Goal: Obtain resource: Obtain resource

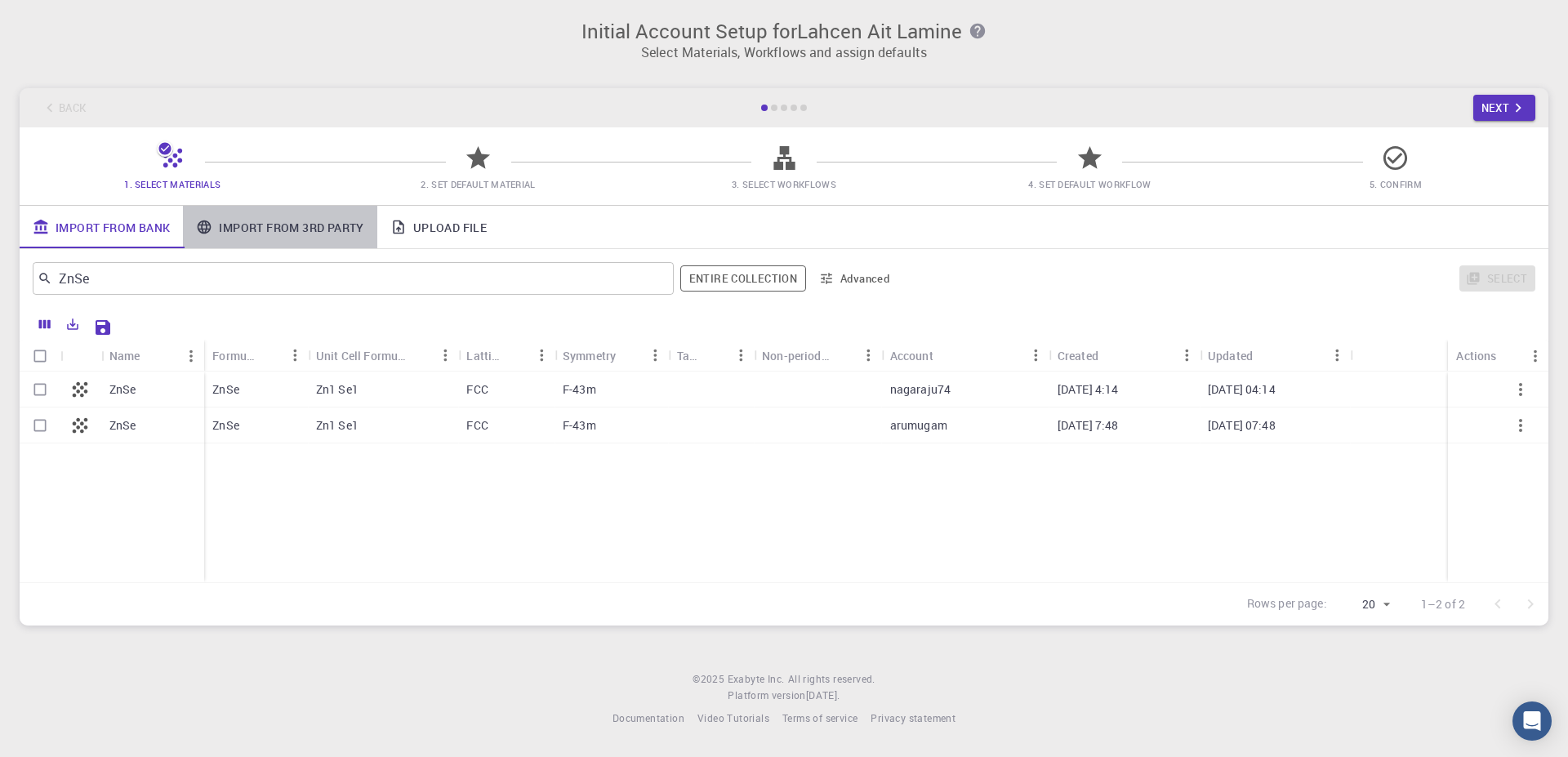
click at [322, 228] on link "Import From 3rd Party" at bounding box center [280, 226] width 193 height 42
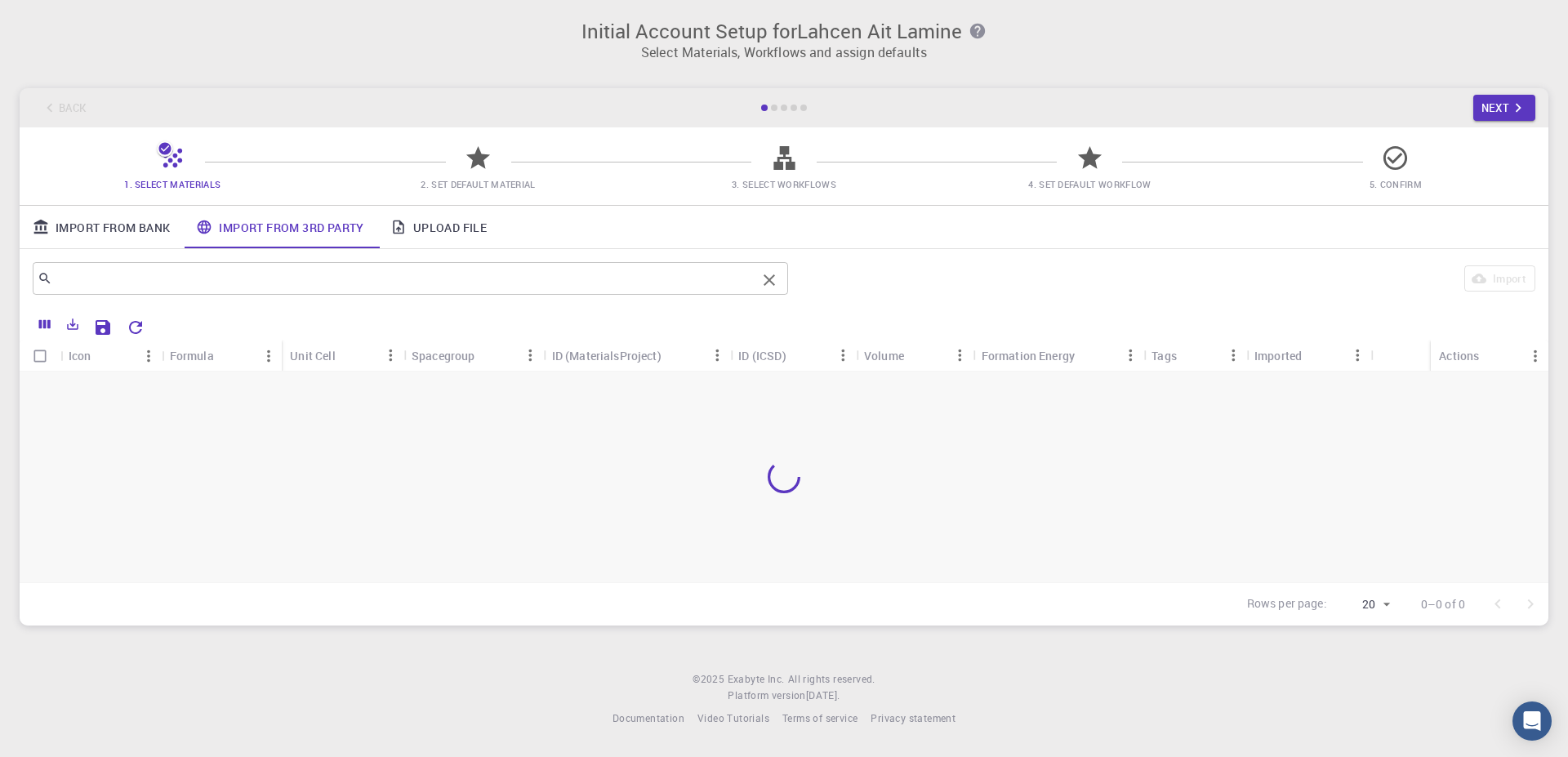
click at [326, 274] on input "text" at bounding box center [404, 279] width 704 height 23
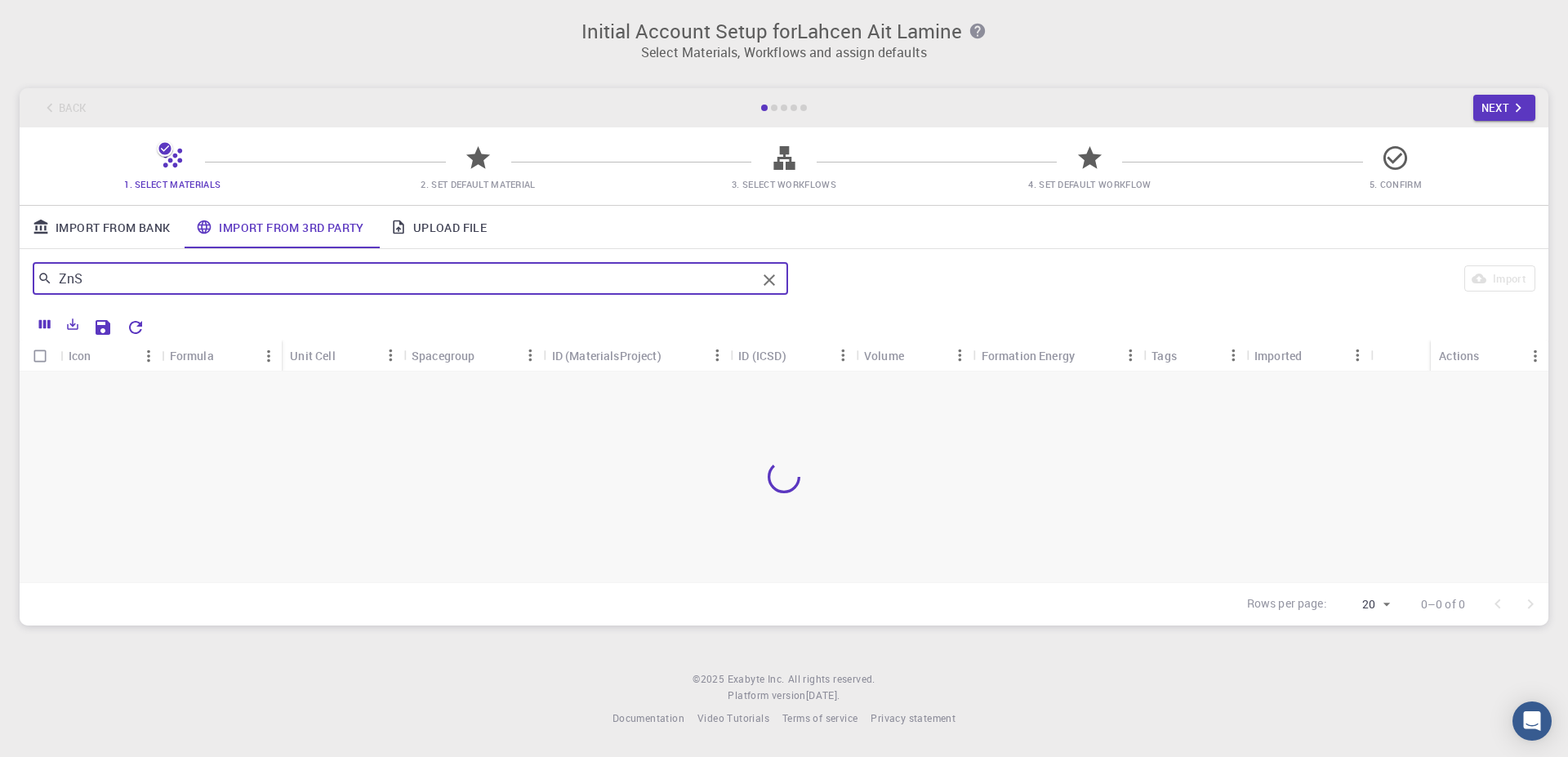
type input "ZnSe"
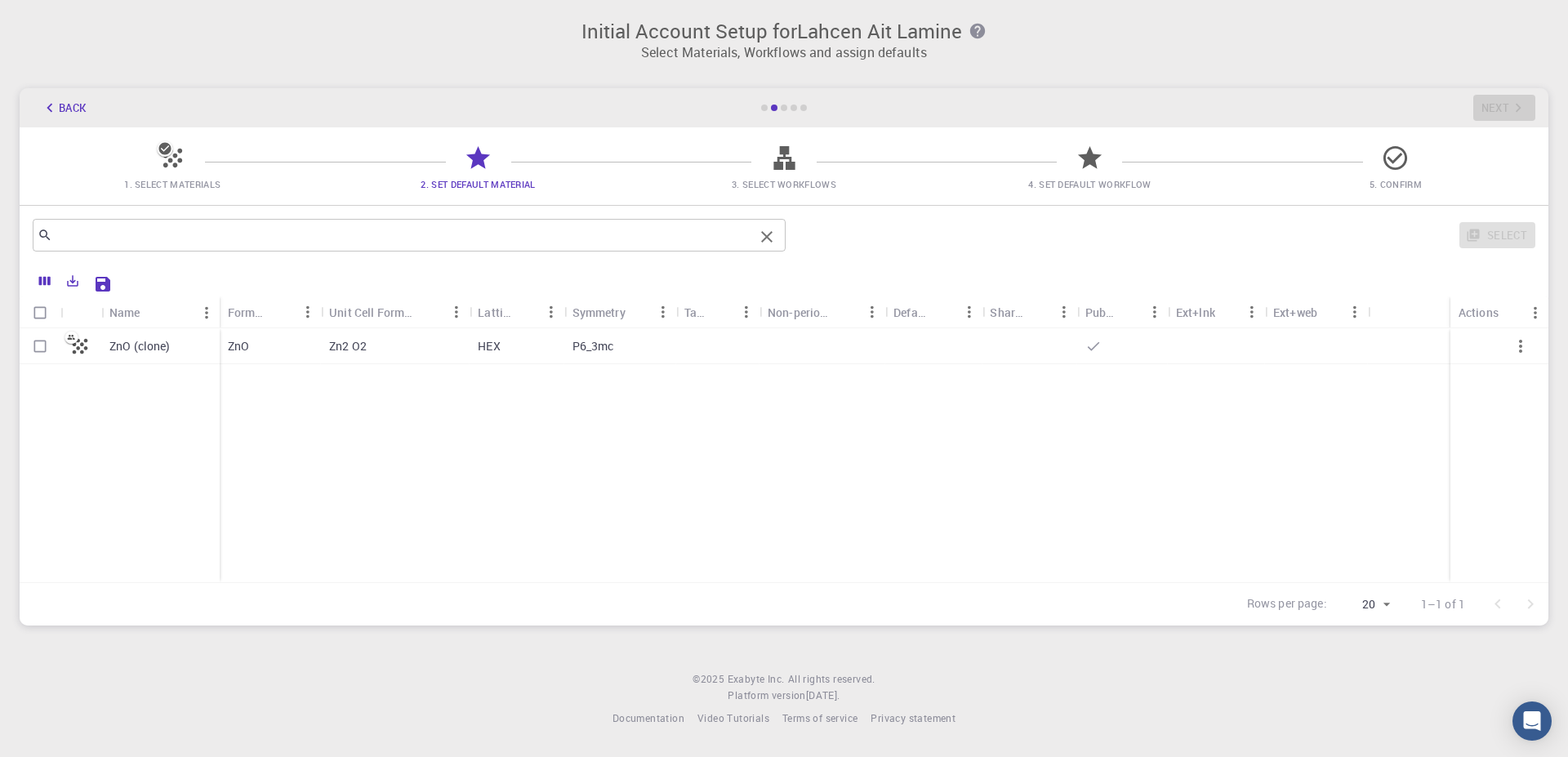
click at [419, 243] on input "text" at bounding box center [403, 235] width 702 height 23
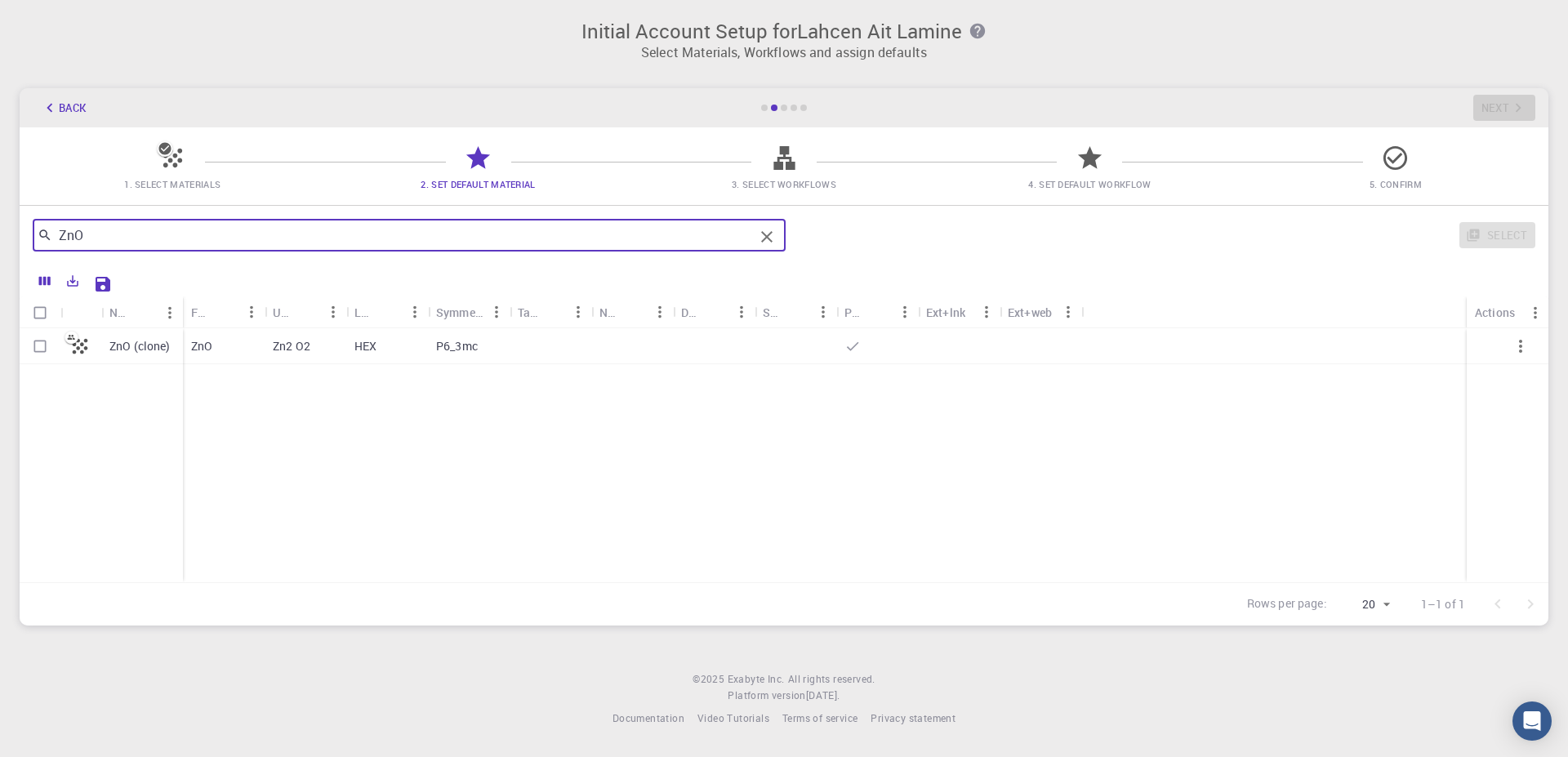
type input "ZnO"
click at [175, 183] on span "1. Select Materials" at bounding box center [172, 184] width 97 height 12
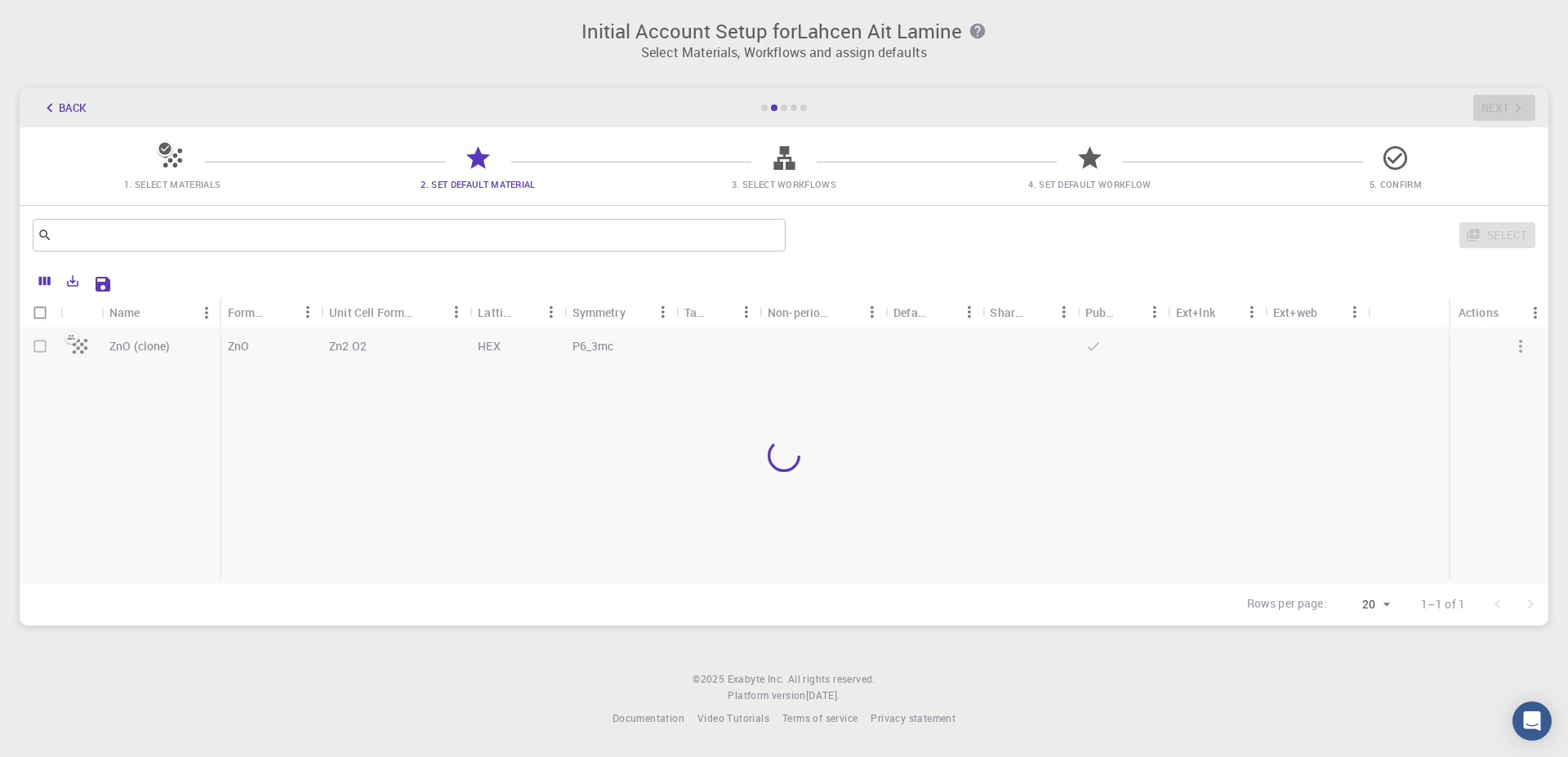
click at [175, 181] on span "1. Select Materials" at bounding box center [172, 184] width 97 height 12
click at [301, 241] on input "text" at bounding box center [403, 235] width 702 height 23
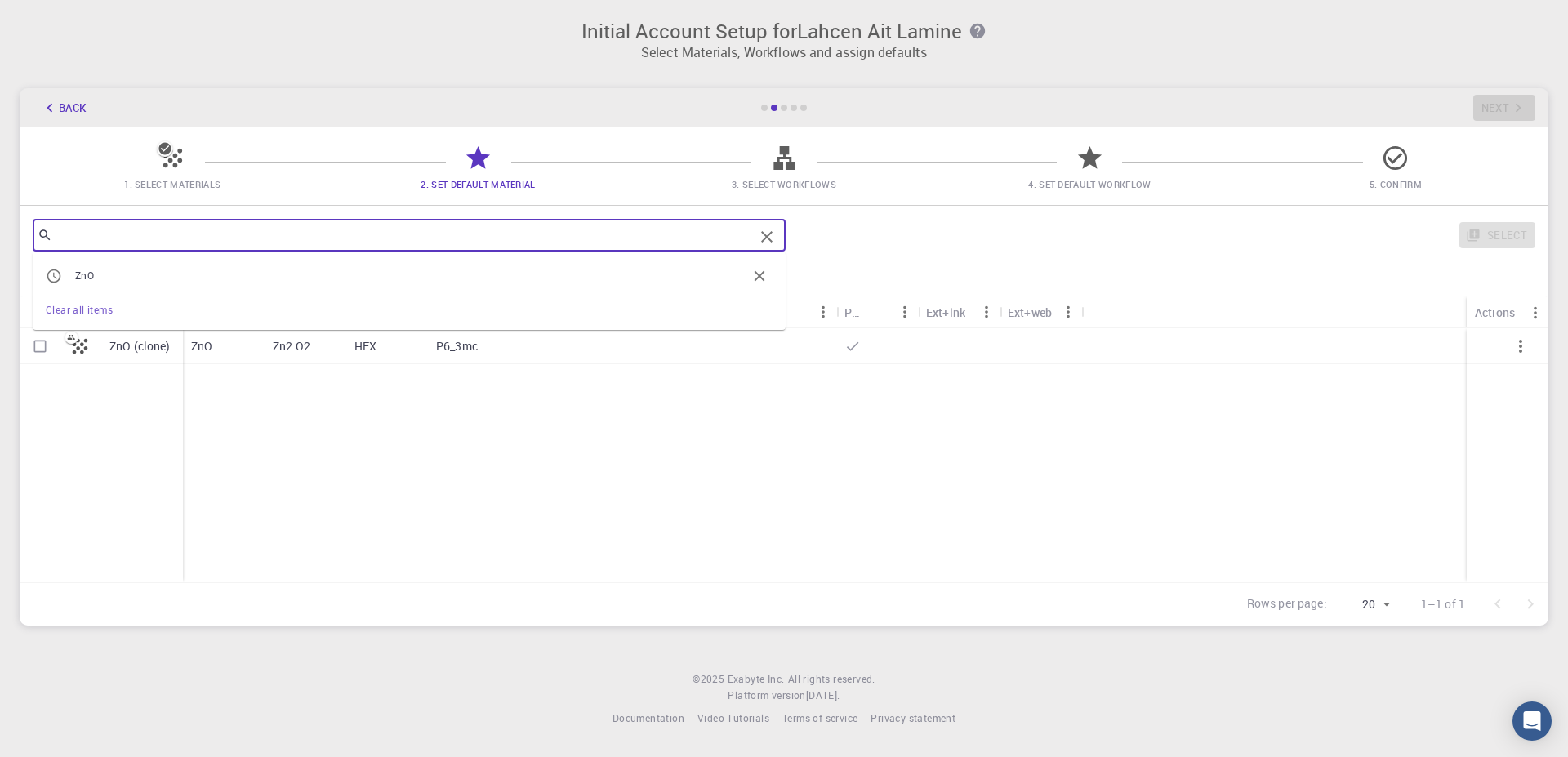
click at [193, 160] on span "1. Select Materials" at bounding box center [173, 173] width 293 height 38
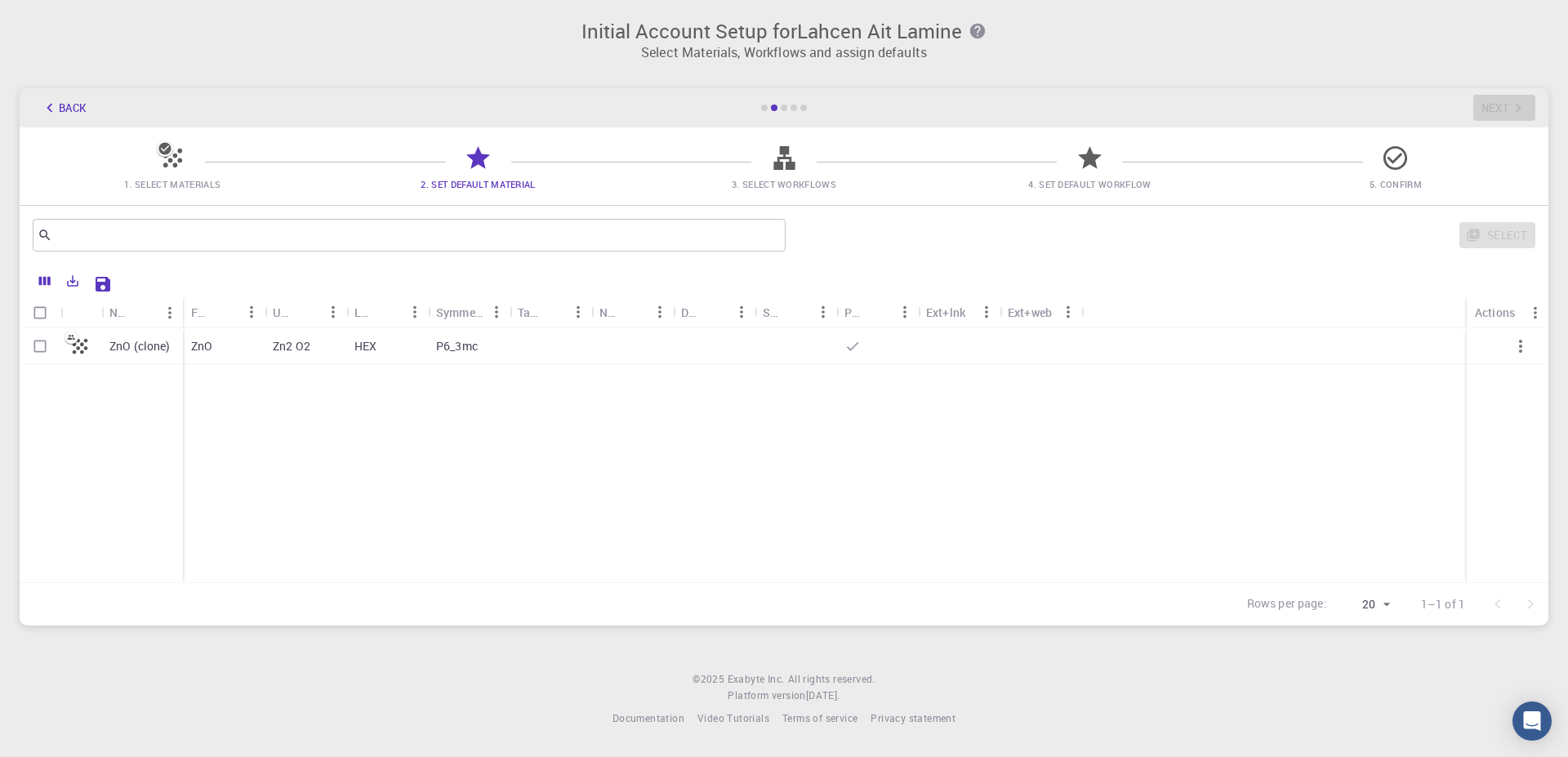
click at [181, 166] on icon at bounding box center [173, 158] width 28 height 28
click at [170, 169] on icon at bounding box center [173, 158] width 28 height 28
click at [169, 170] on icon at bounding box center [173, 158] width 28 height 28
click at [776, 160] on icon at bounding box center [784, 158] width 28 height 28
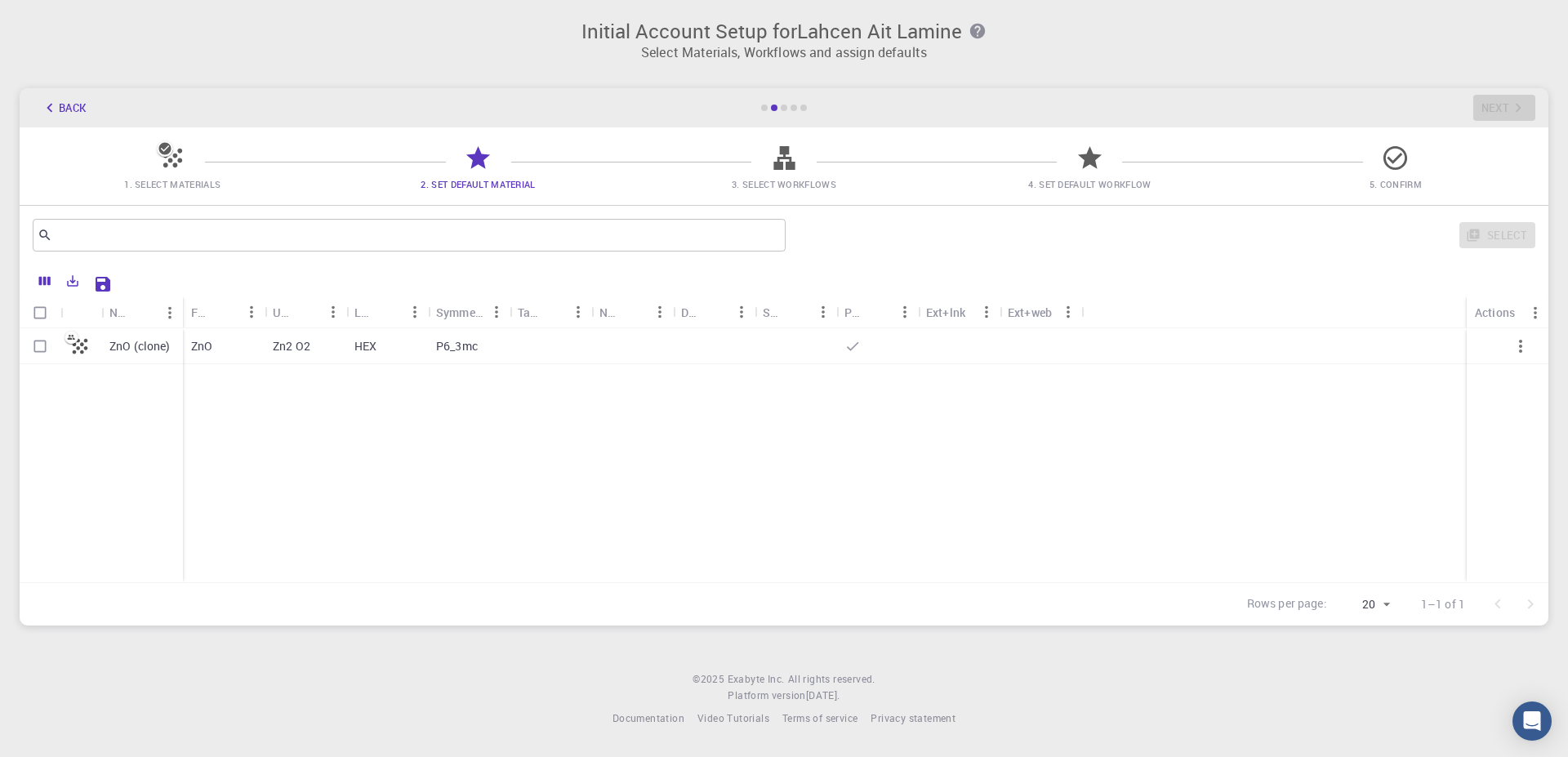
click at [1398, 163] on icon at bounding box center [1395, 158] width 28 height 28
click at [46, 345] on input "Select row" at bounding box center [39, 346] width 31 height 31
checkbox input "true"
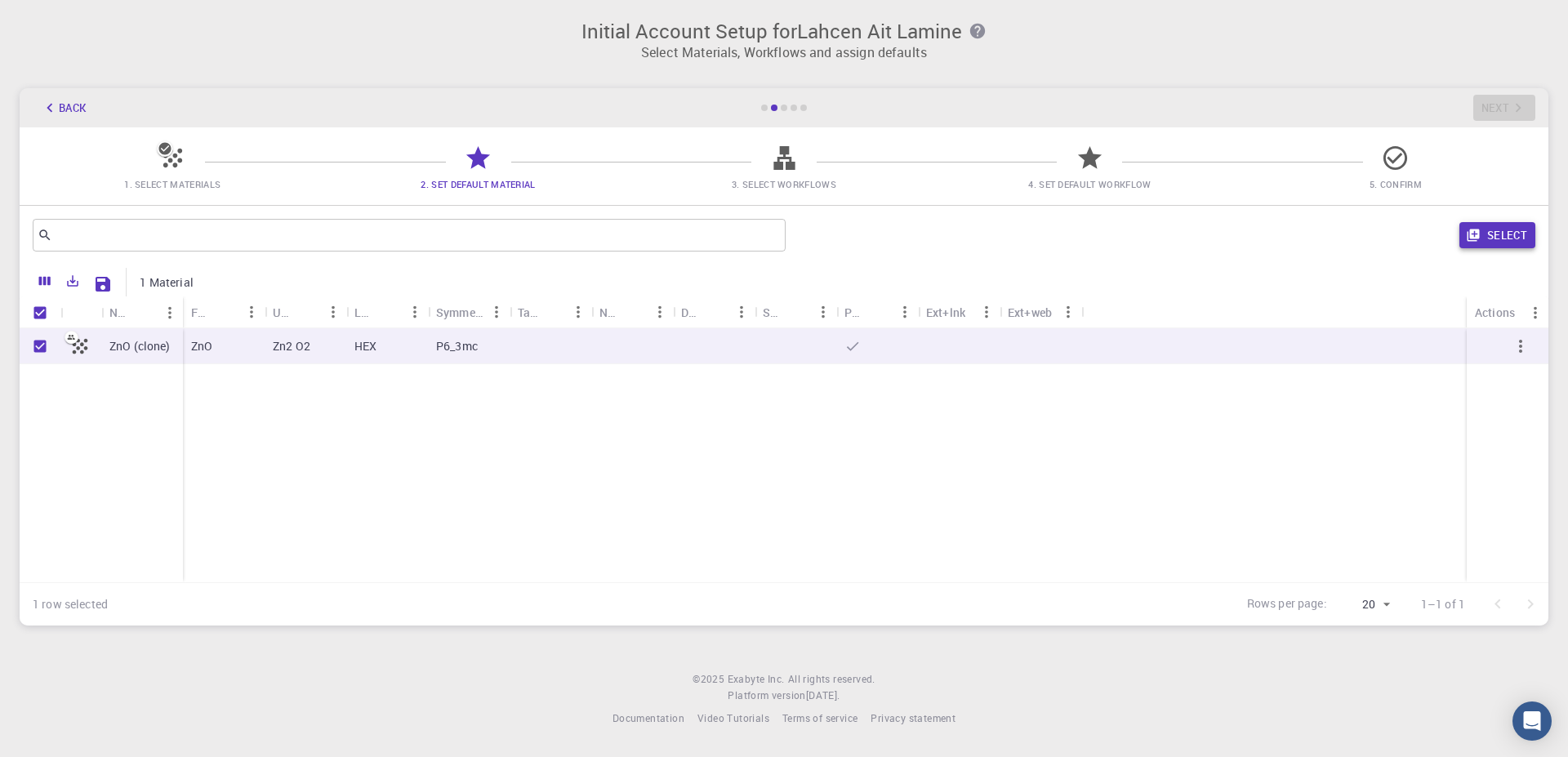
click at [1484, 229] on button "Select" at bounding box center [1497, 235] width 76 height 26
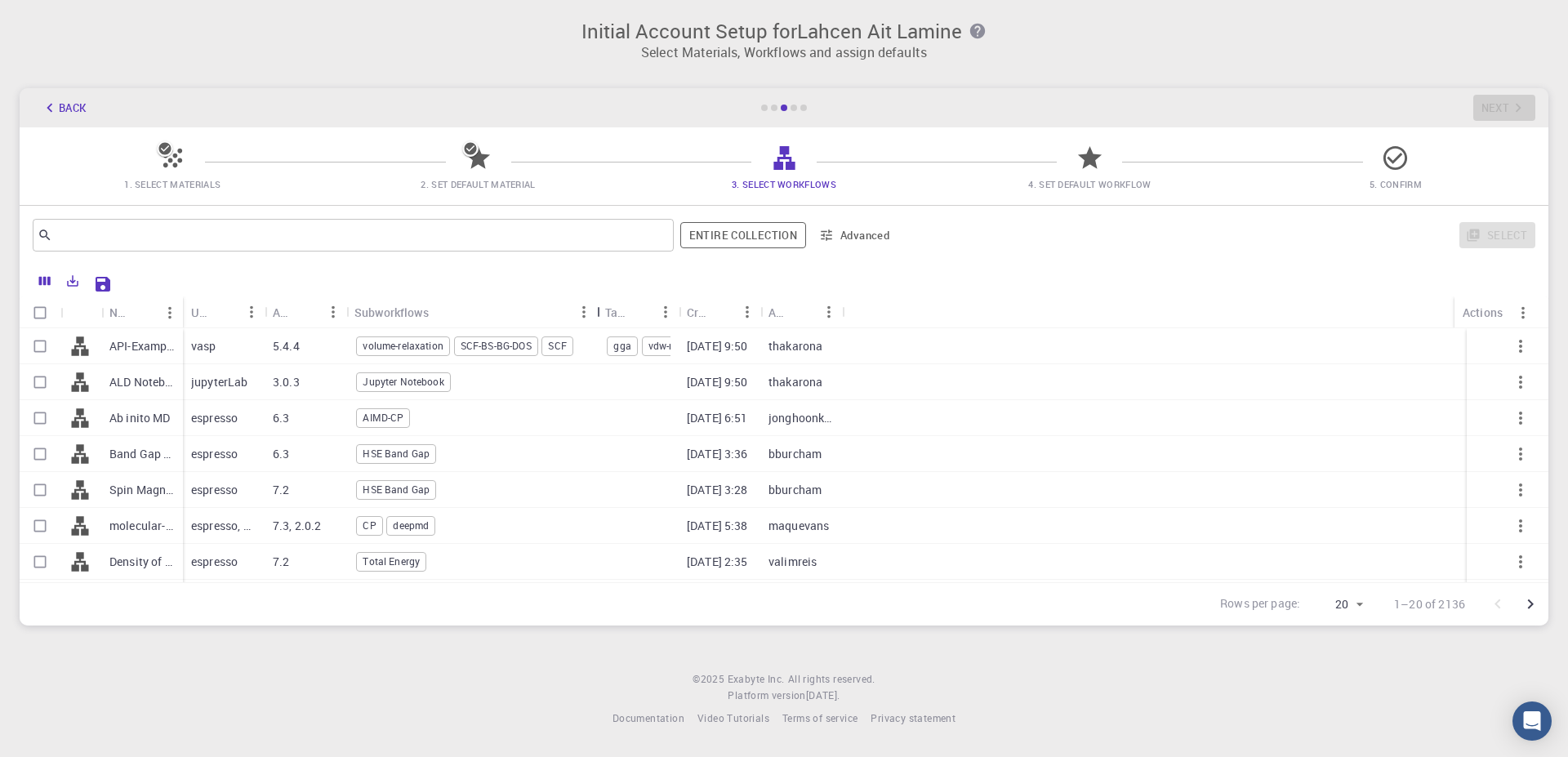
drag, startPoint x: 436, startPoint y: 318, endPoint x: 596, endPoint y: 319, distance: 160.0
click at [596, 319] on div "Subworkflows" at bounding box center [598, 312] width 16 height 32
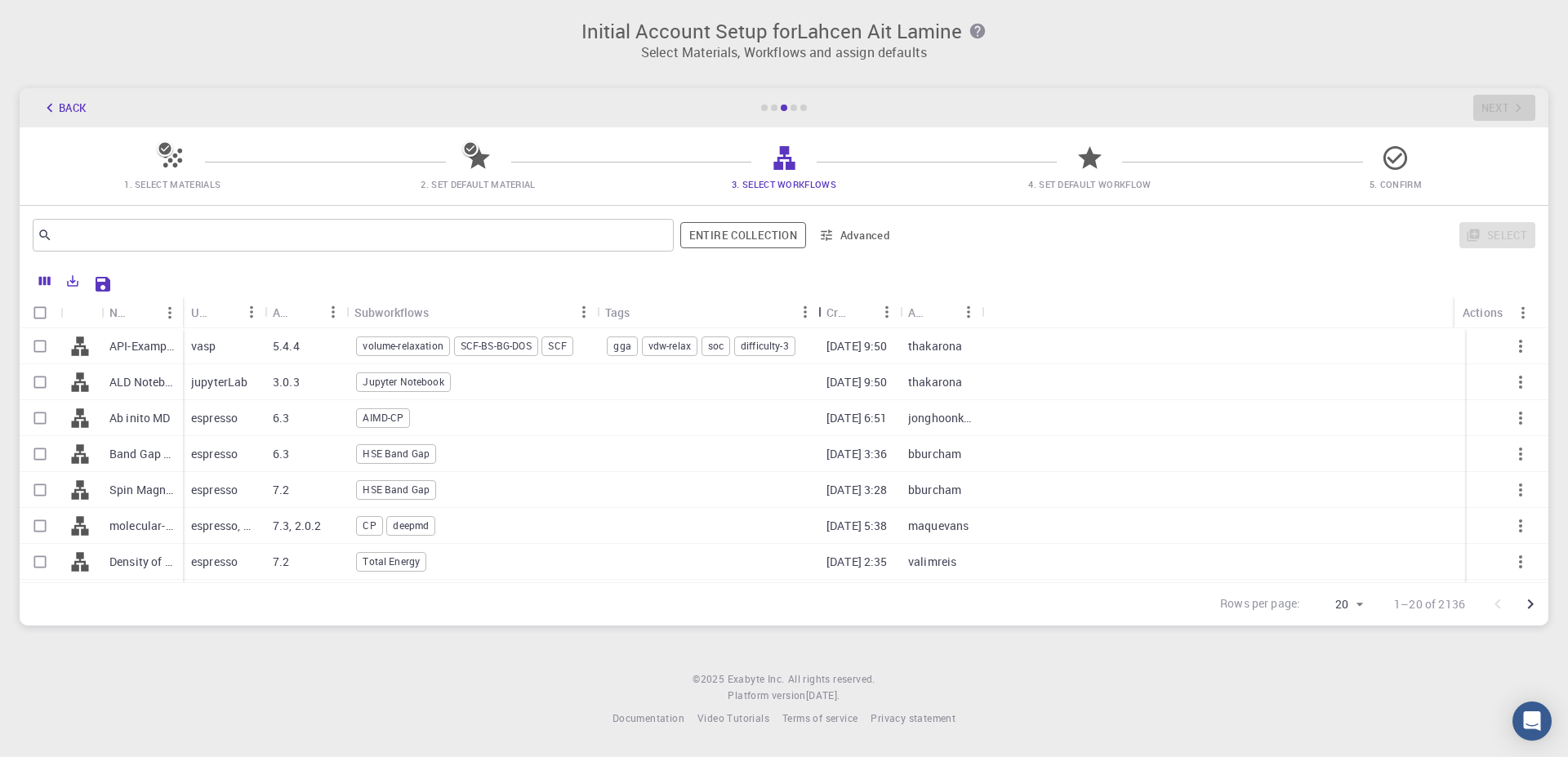
drag, startPoint x: 677, startPoint y: 312, endPoint x: 890, endPoint y: 315, distance: 213.0
click at [814, 292] on div "Name Used application Application Version Subworkflows Tags Created Account Act…" at bounding box center [784, 445] width 1529 height 361
drag, startPoint x: 904, startPoint y: 304, endPoint x: 959, endPoint y: 321, distance: 57.6
click at [959, 321] on div "Created" at bounding box center [955, 312] width 16 height 32
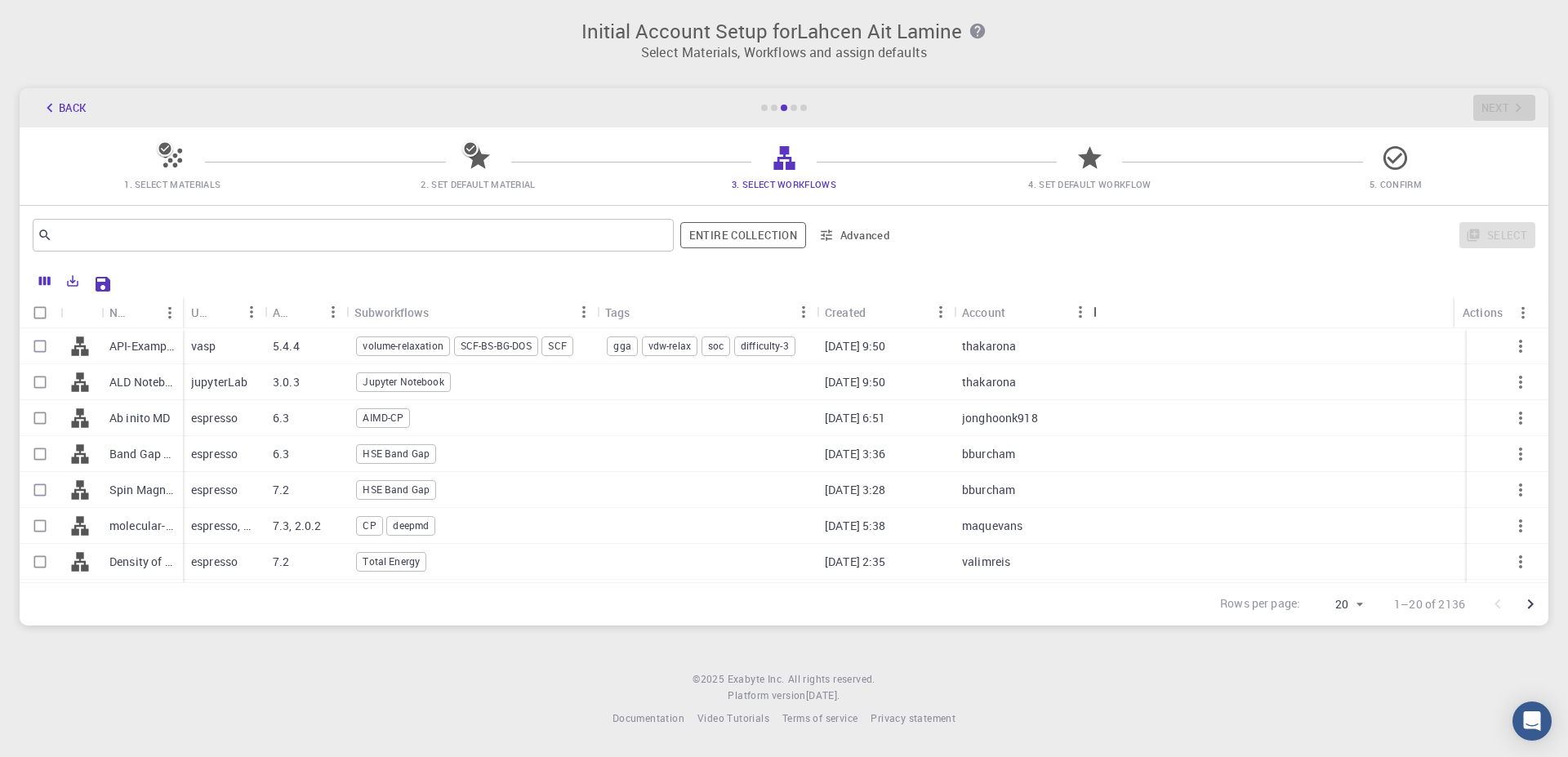
drag, startPoint x: 1050, startPoint y: 318, endPoint x: 1089, endPoint y: 327, distance: 40.0
click at [1089, 327] on div "Account" at bounding box center [1095, 312] width 16 height 32
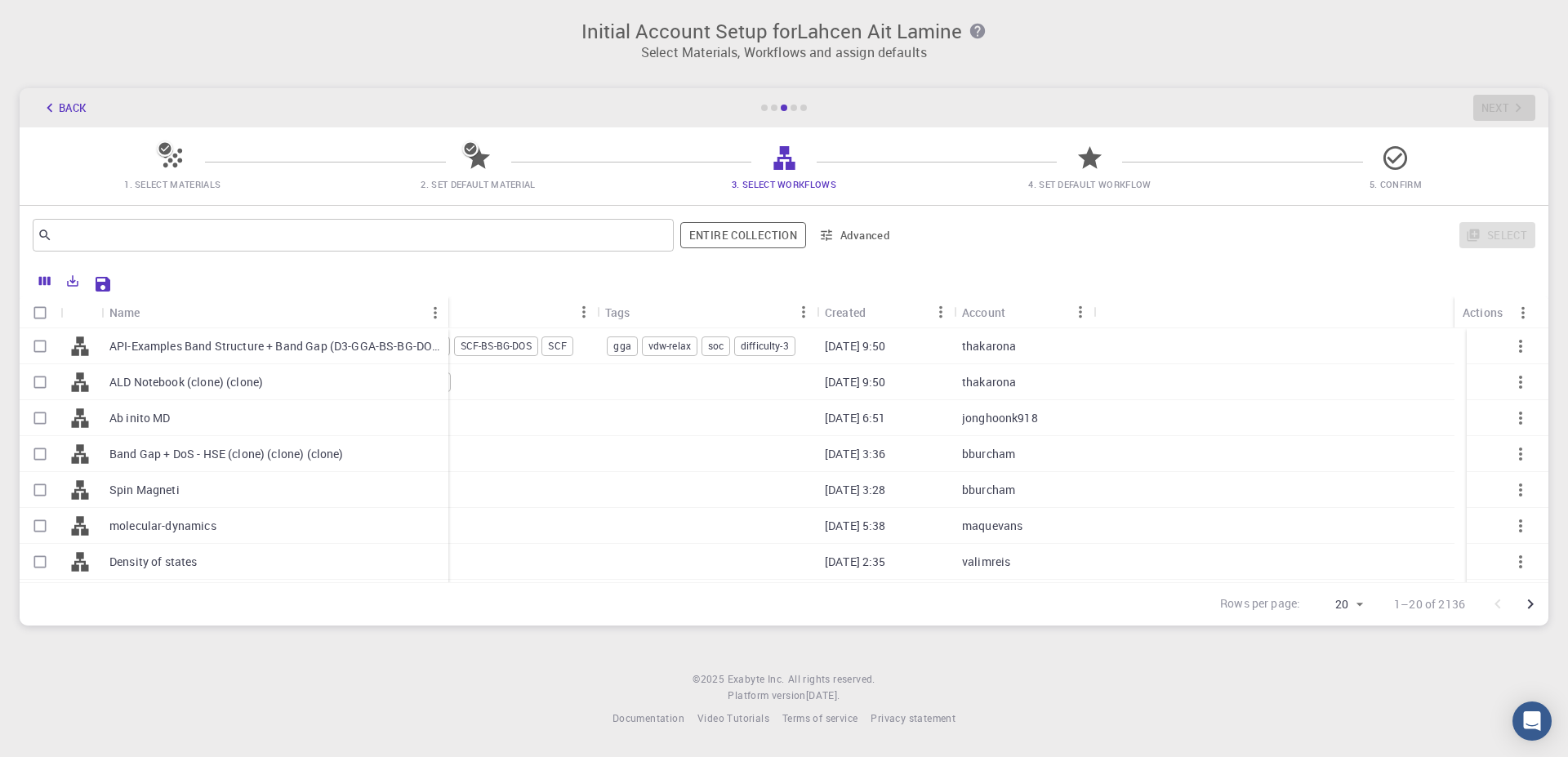
drag, startPoint x: 182, startPoint y: 317, endPoint x: 323, endPoint y: 399, distance: 163.1
click at [440, 398] on div "Name Used application Application Version Subworkflows Tags Created Account Act…" at bounding box center [784, 439] width 1529 height 286
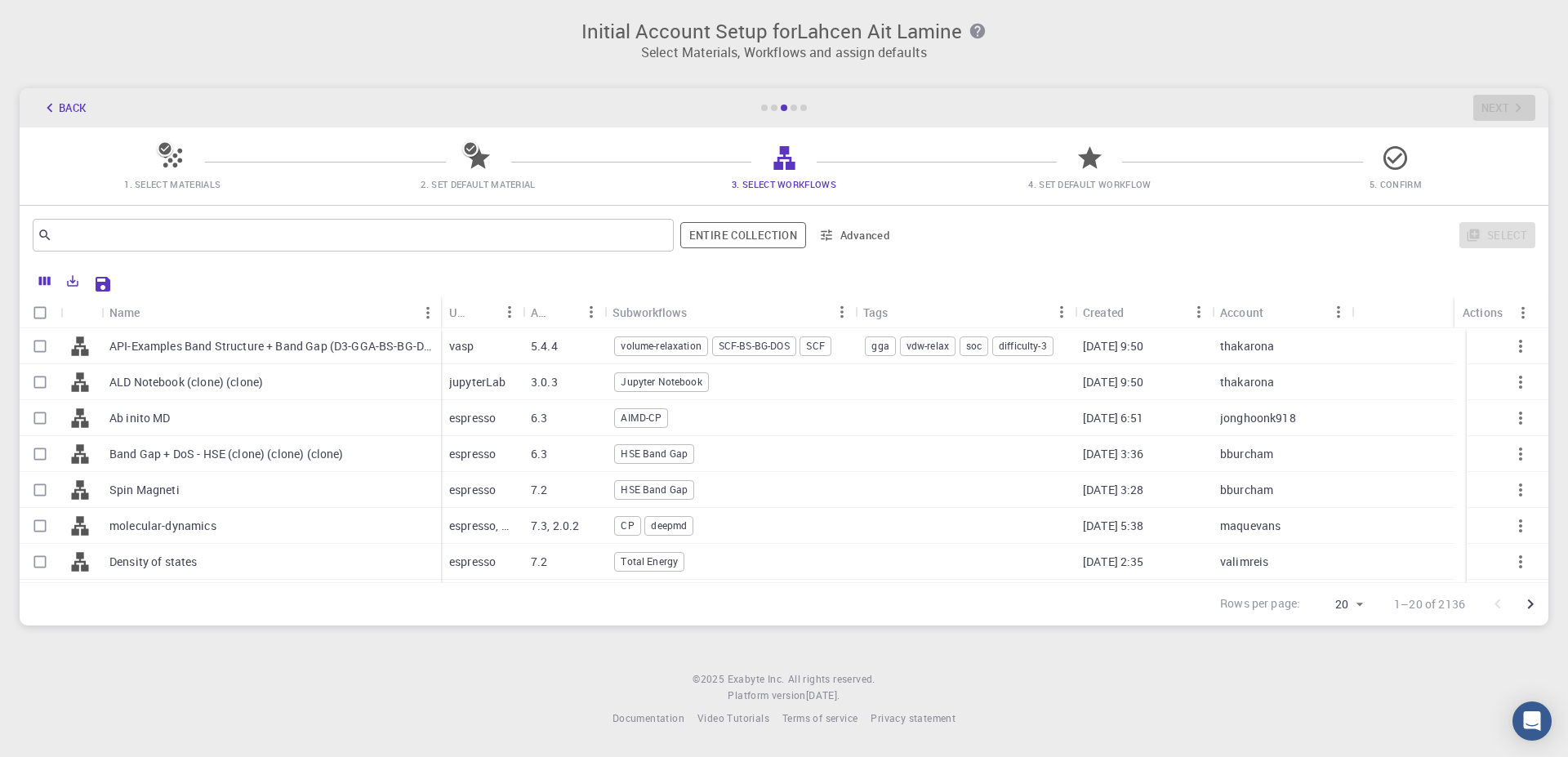
click at [434, 310] on div "Name Used application Application Version Subworkflows Tags Created Account Act…" at bounding box center [784, 312] width 1529 height 32
drag, startPoint x: 434, startPoint y: 310, endPoint x: 288, endPoint y: 315, distance: 146.1
click at [288, 315] on div "Name" at bounding box center [296, 312] width 16 height 32
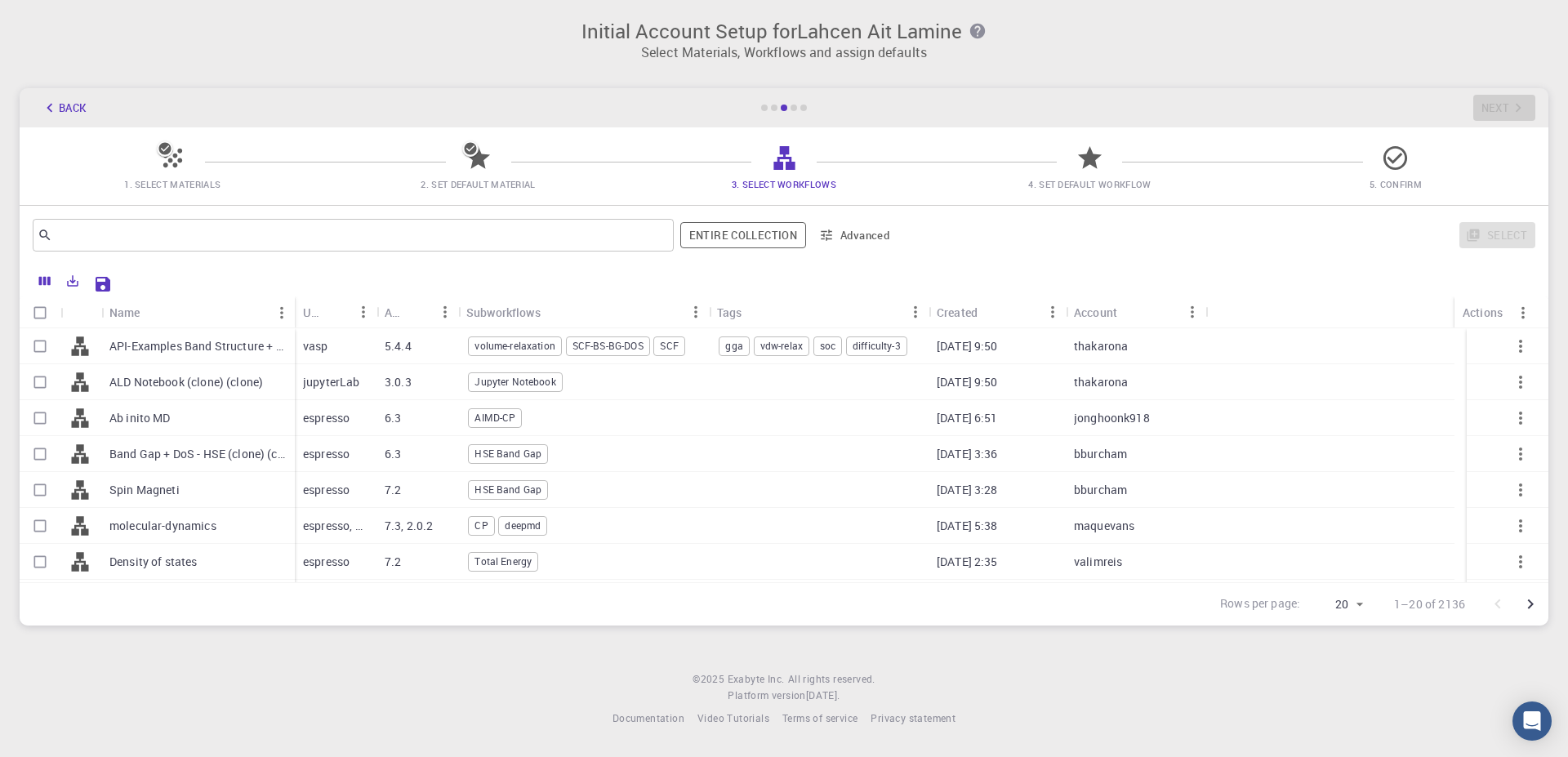
drag, startPoint x: 310, startPoint y: 315, endPoint x: 358, endPoint y: 320, distance: 48.3
click at [374, 327] on div "Name Used application Application Version Subworkflows Tags Created Account Act…" at bounding box center [784, 439] width 1529 height 286
drag, startPoint x: 294, startPoint y: 312, endPoint x: 446, endPoint y: 330, distance: 153.1
click at [446, 330] on div "Name Used application Application Version Subworkflows Tags Created Account Act…" at bounding box center [784, 439] width 1529 height 286
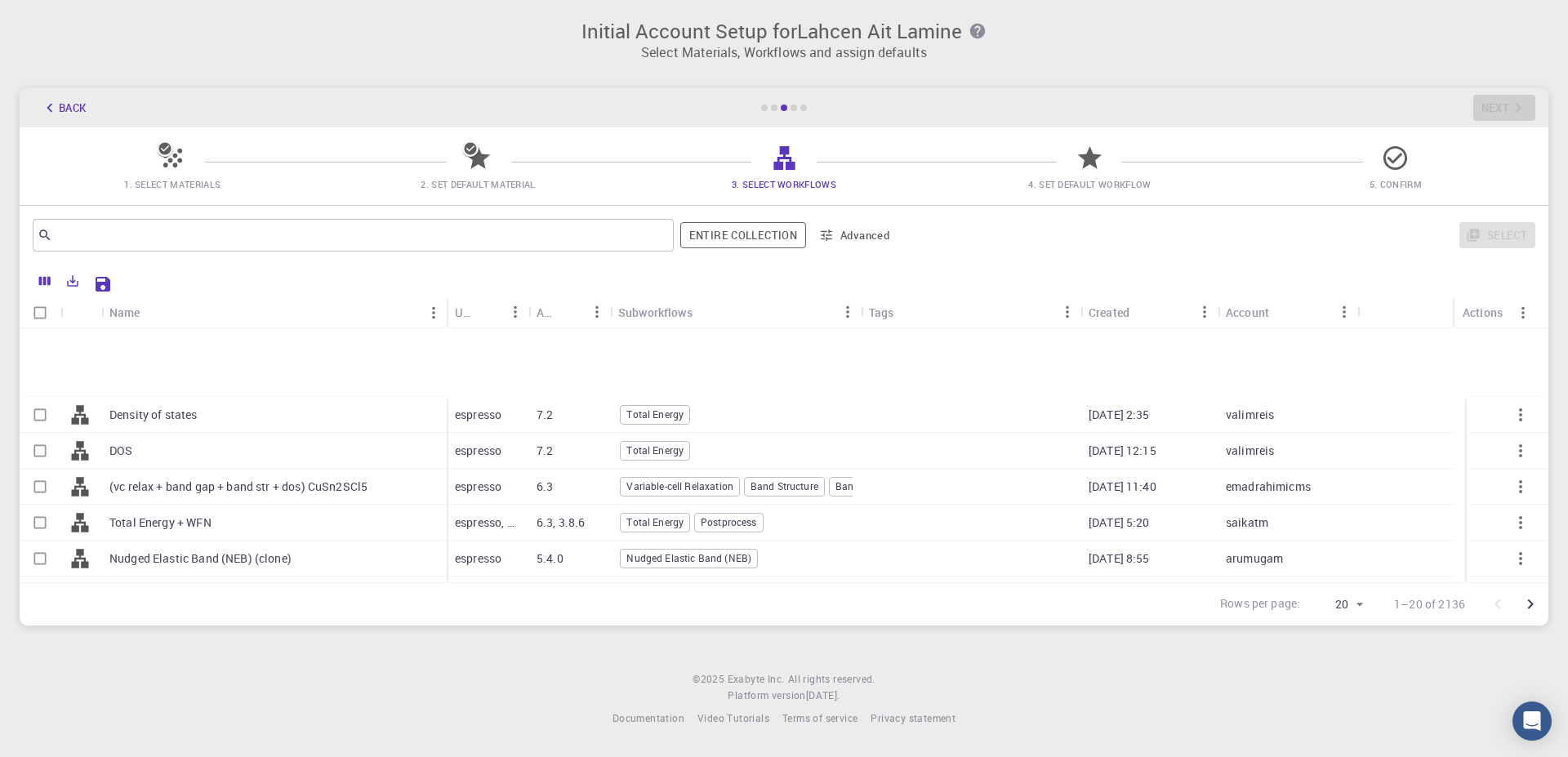
scroll to position [294, 0]
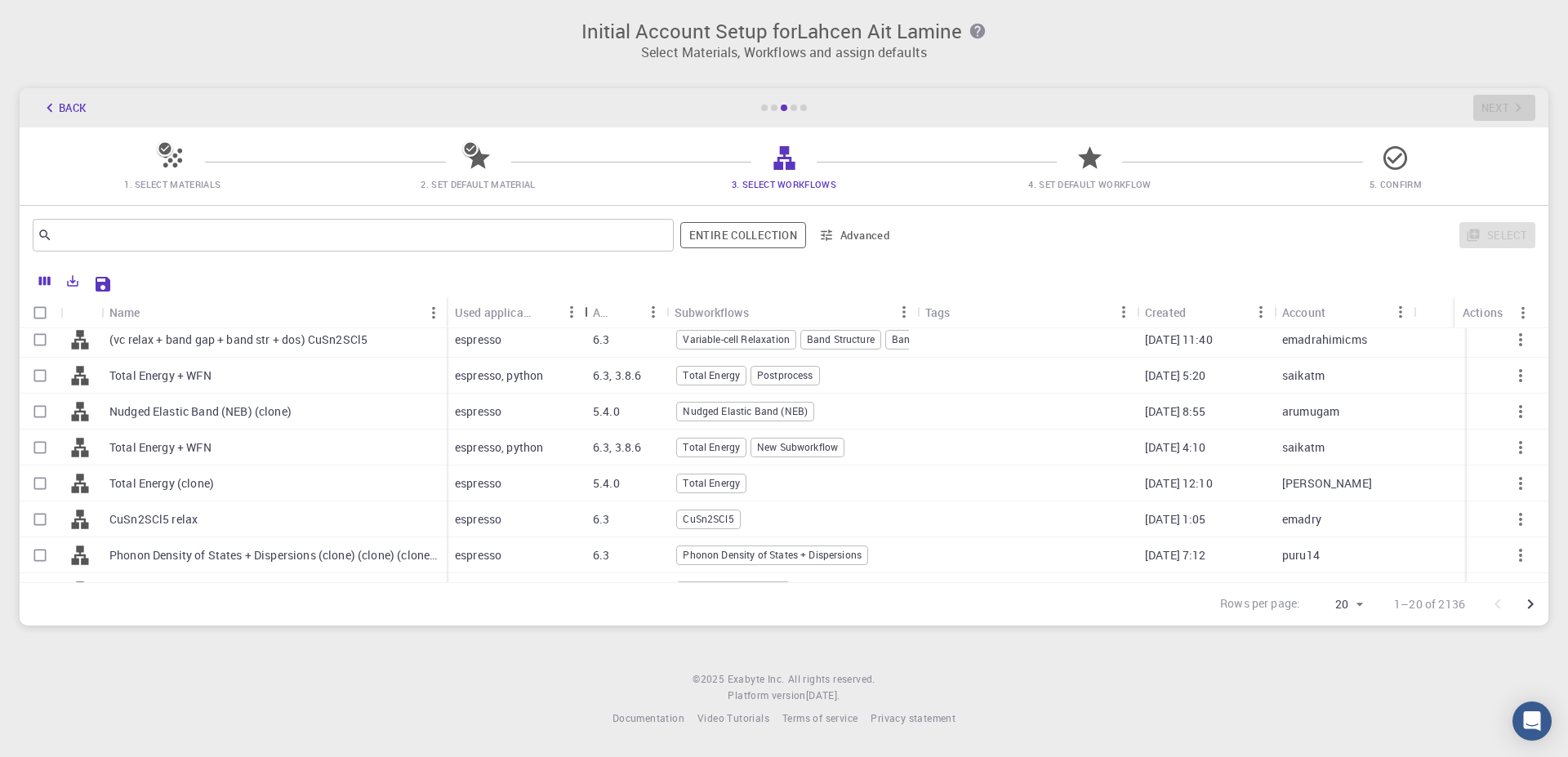
drag, startPoint x: 562, startPoint y: 310, endPoint x: 515, endPoint y: 365, distance: 72.3
click at [580, 314] on div "Used application" at bounding box center [586, 312] width 16 height 32
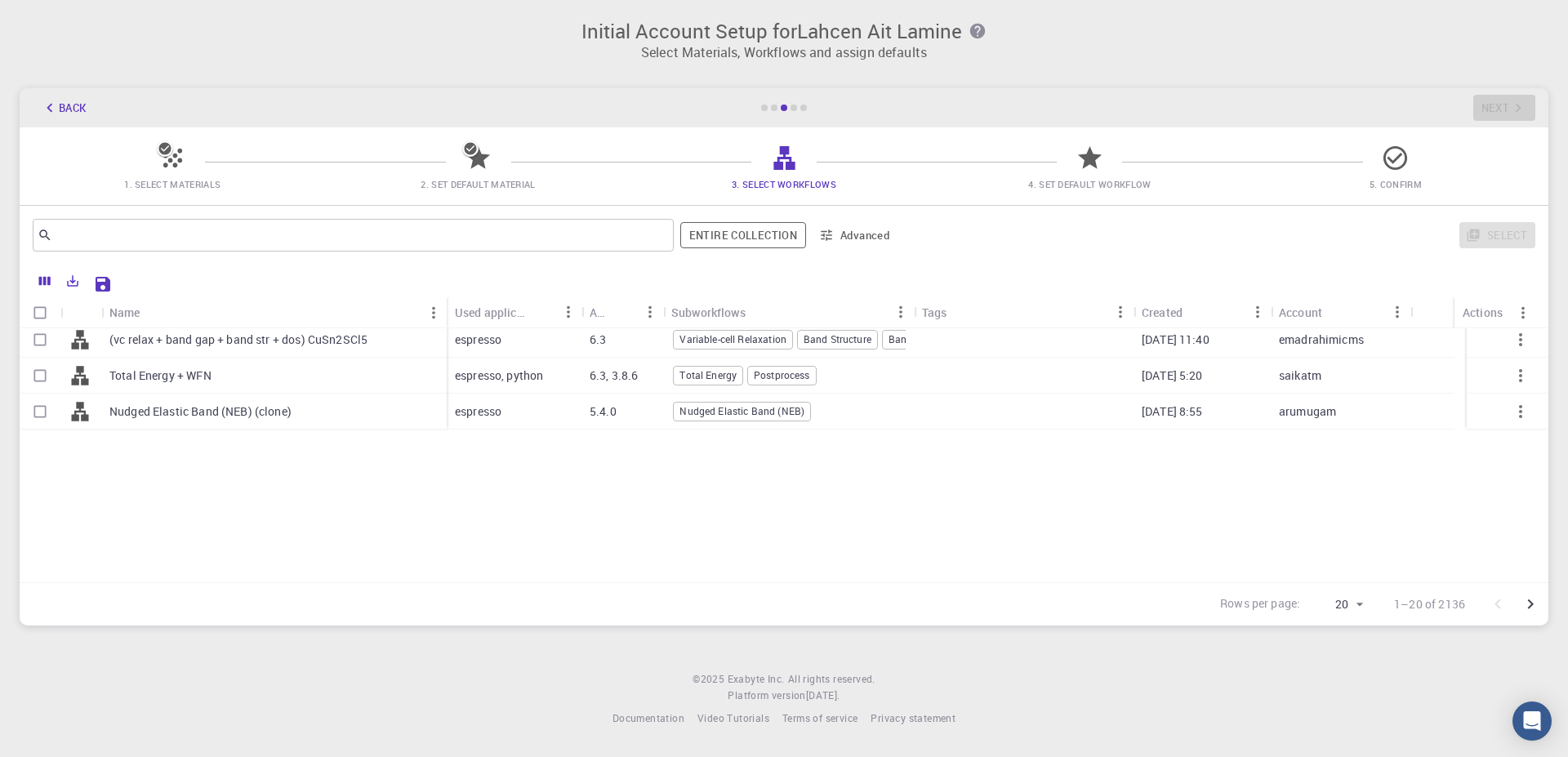
scroll to position [0, 0]
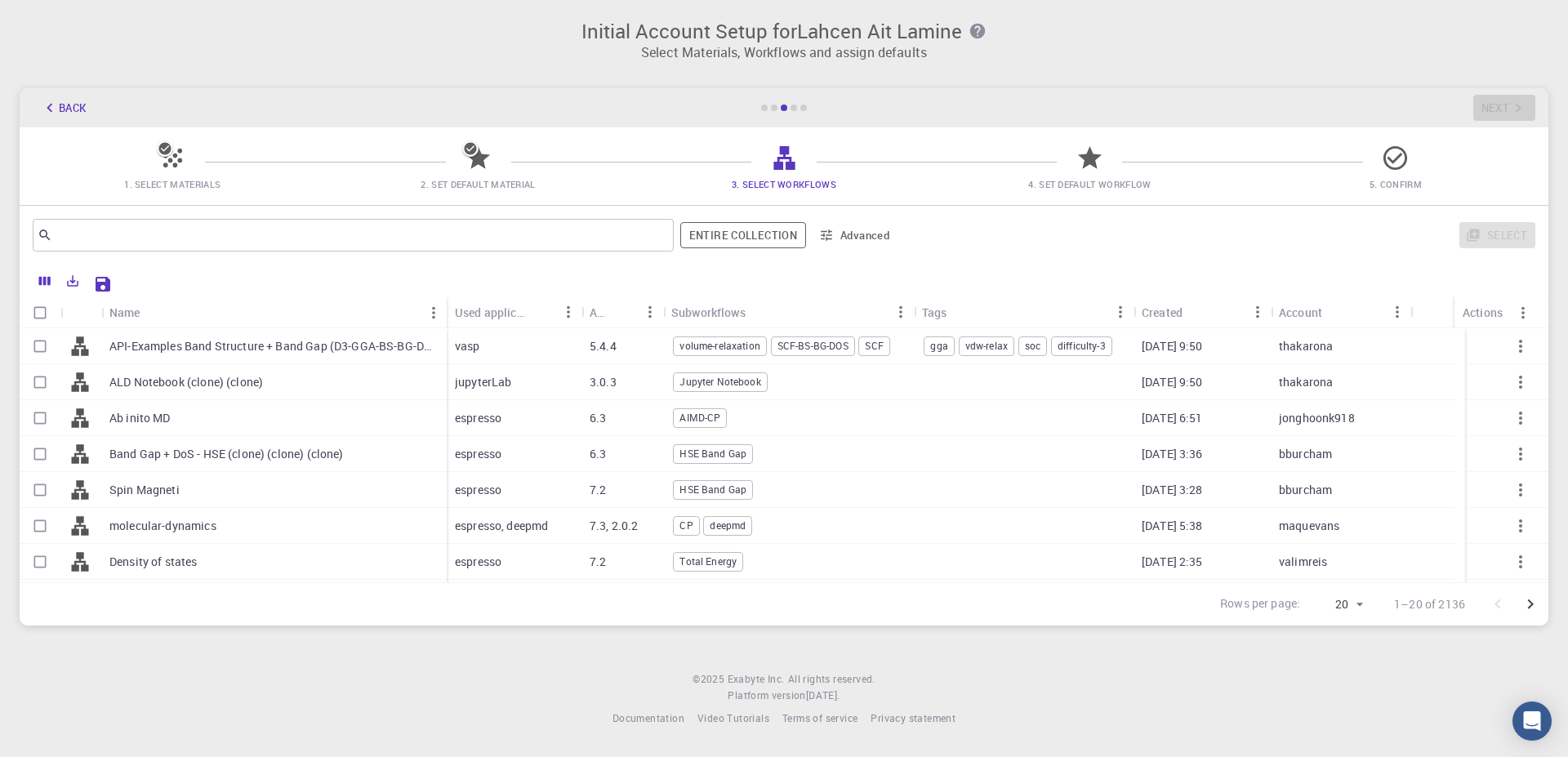
click at [35, 354] on input "Select row" at bounding box center [39, 346] width 31 height 31
checkbox input "true"
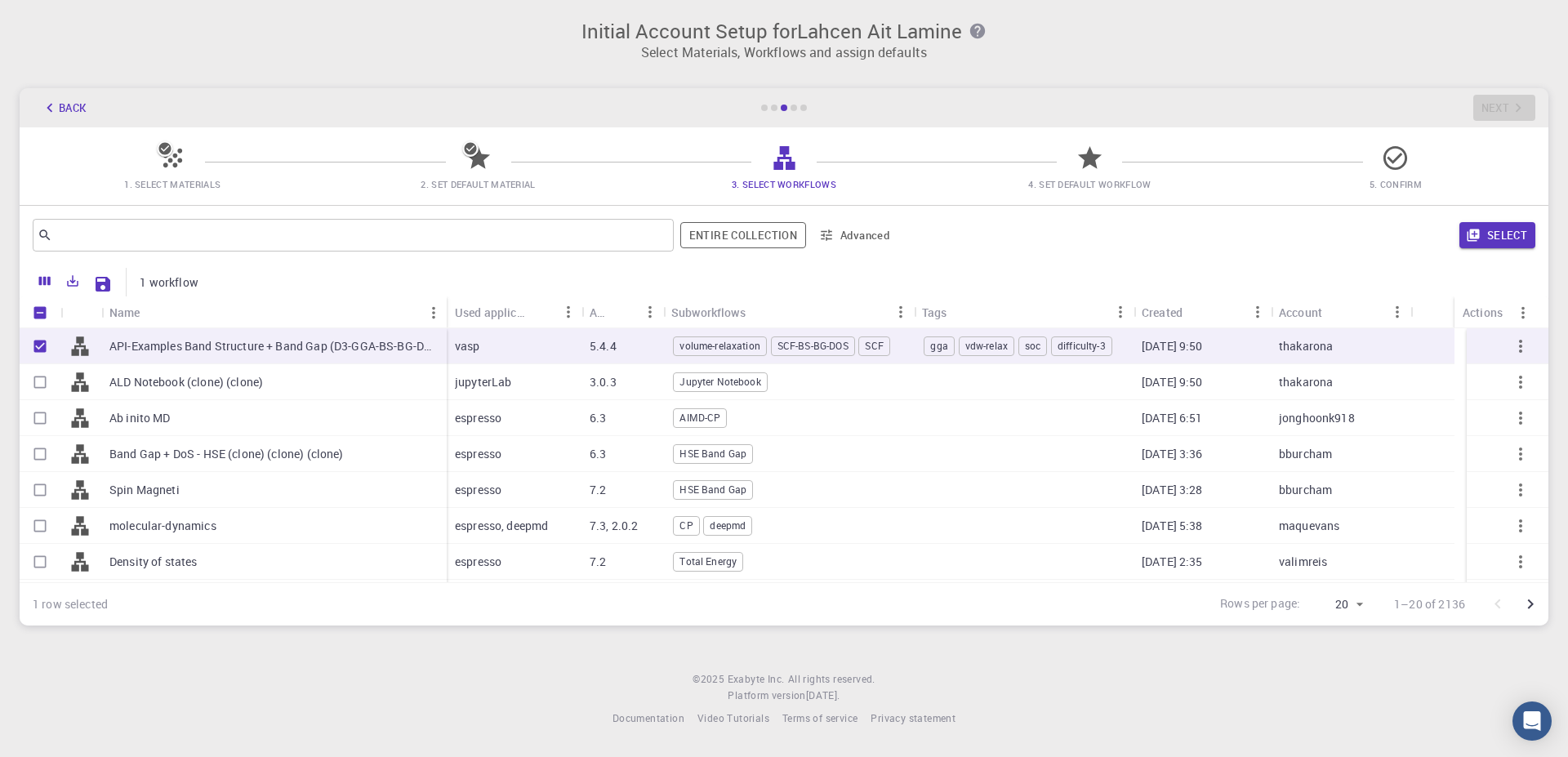
click at [1028, 341] on span "soc" at bounding box center [1032, 345] width 27 height 14
checkbox input "false"
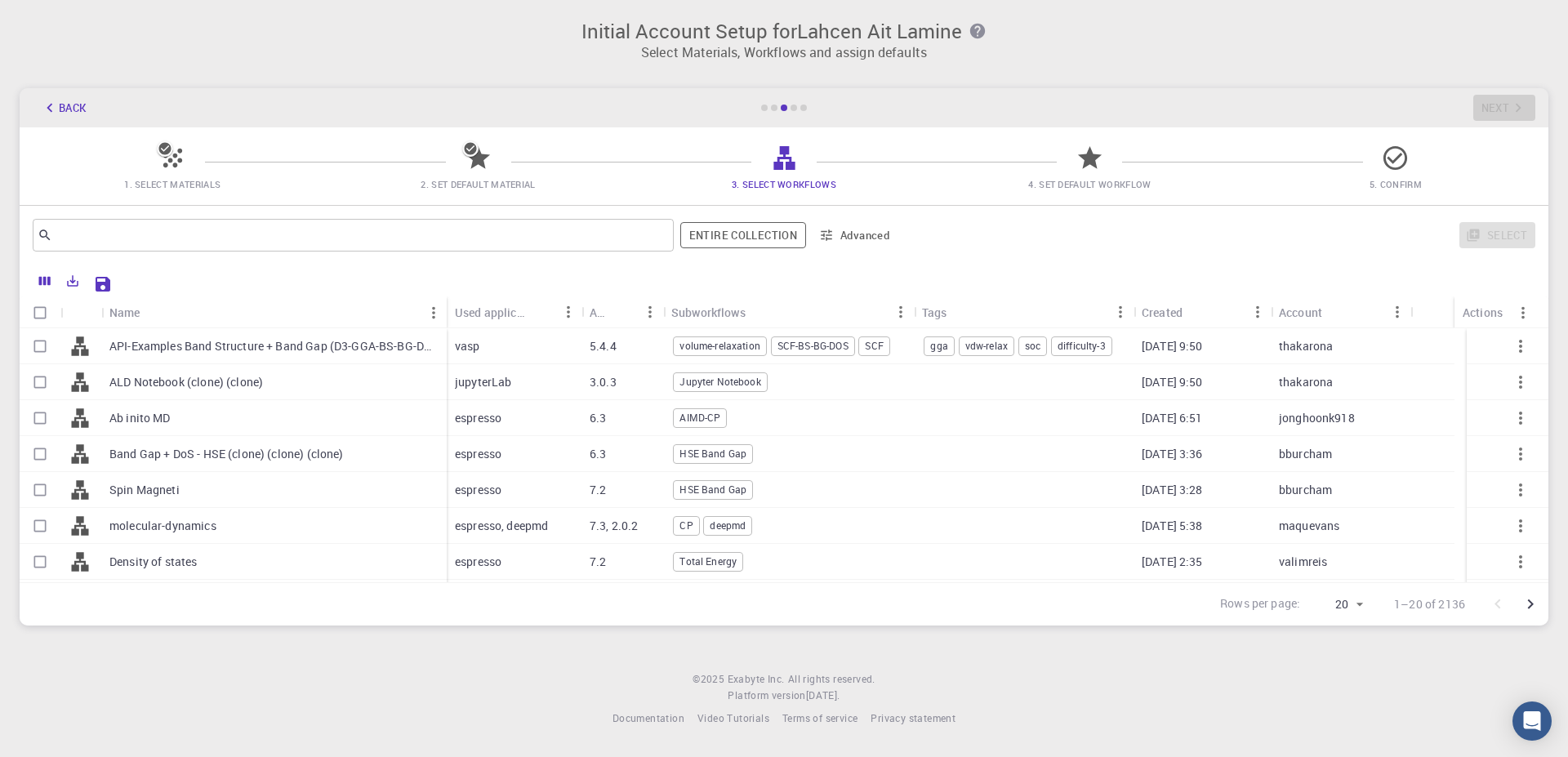
click at [1025, 353] on div "soc" at bounding box center [1032, 346] width 28 height 20
checkbox input "true"
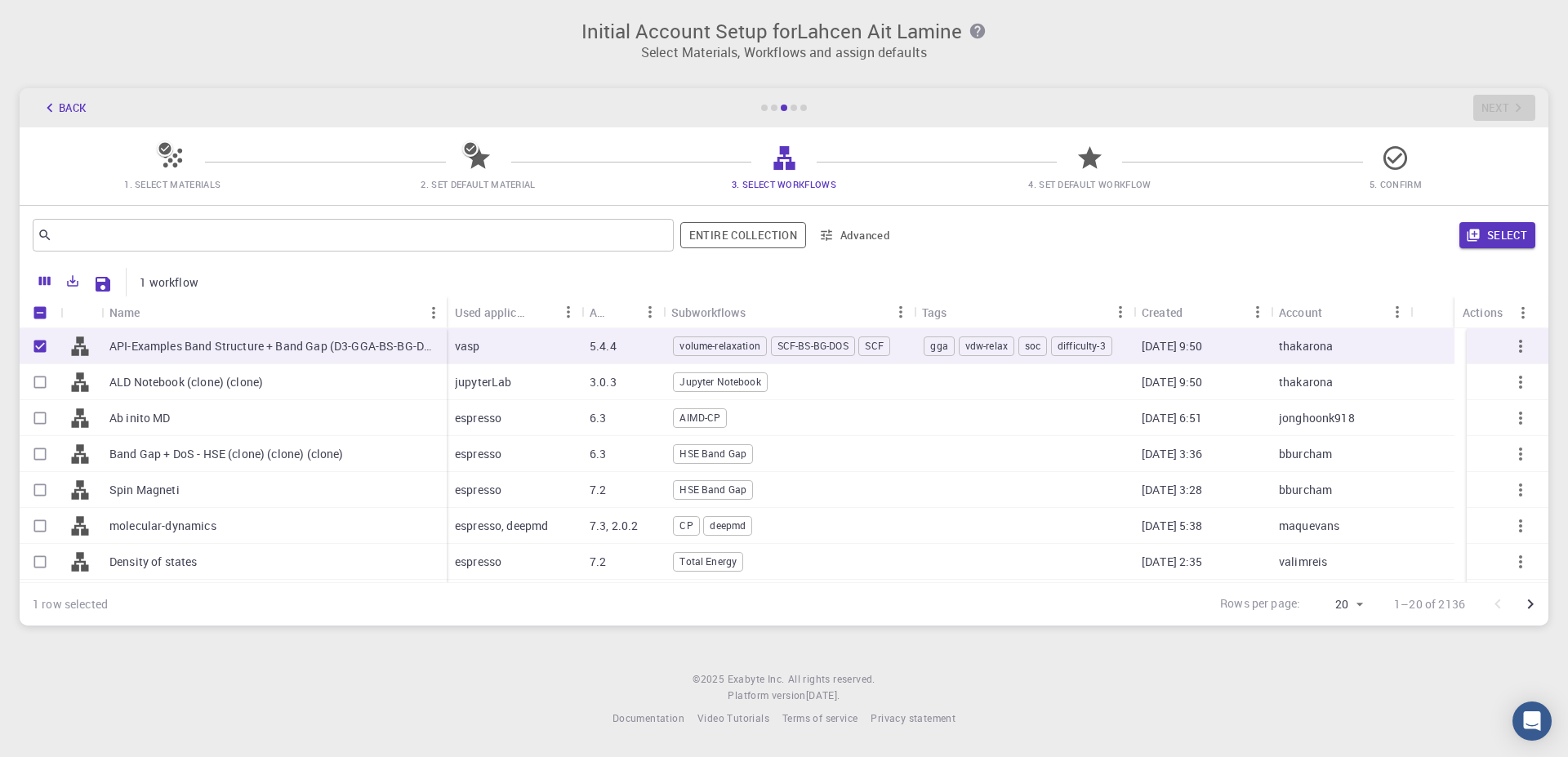
click at [1026, 354] on div "soc" at bounding box center [1032, 346] width 28 height 20
checkbox input "false"
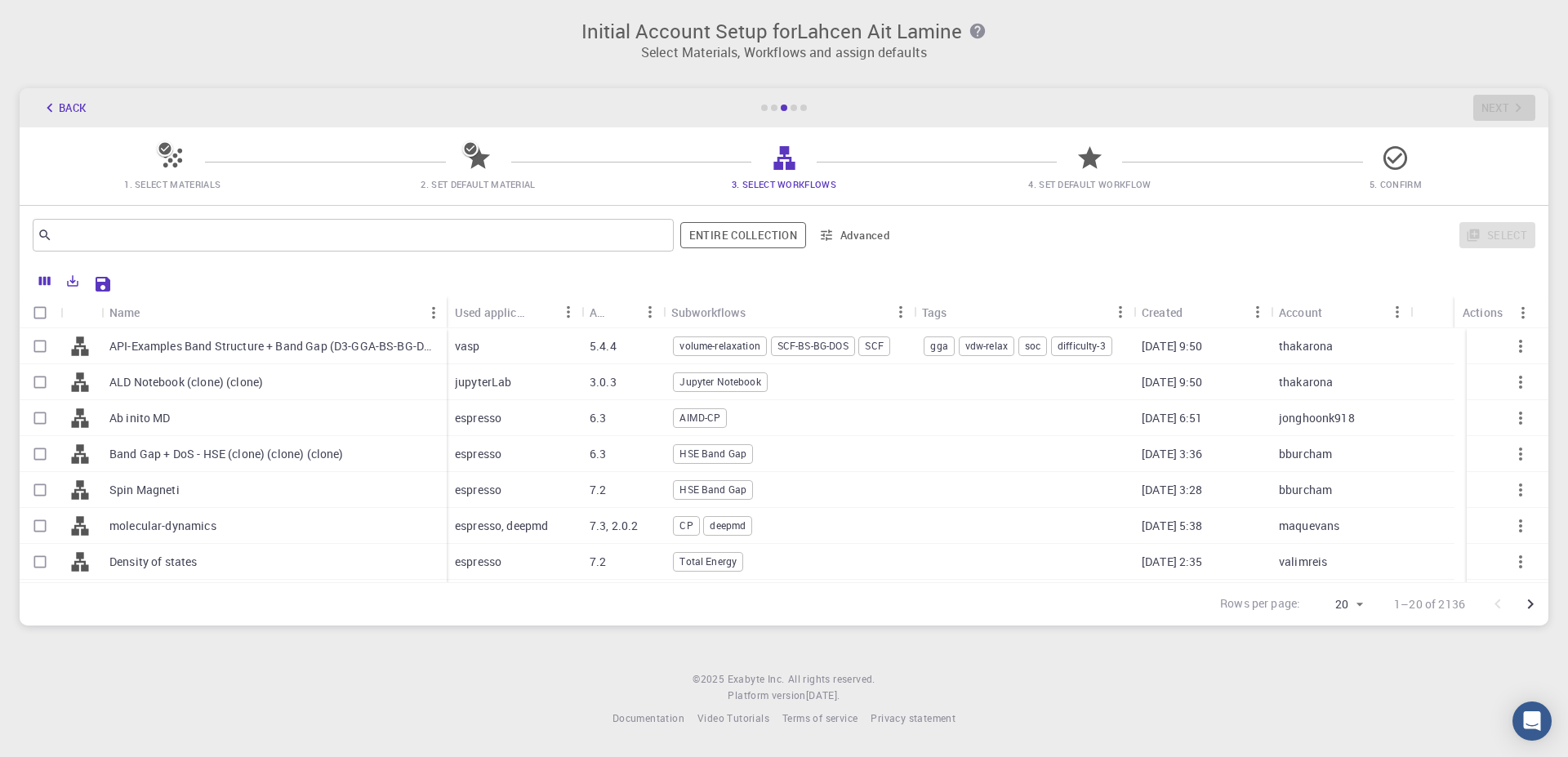
click at [1026, 354] on div "soc" at bounding box center [1032, 346] width 28 height 20
checkbox input "true"
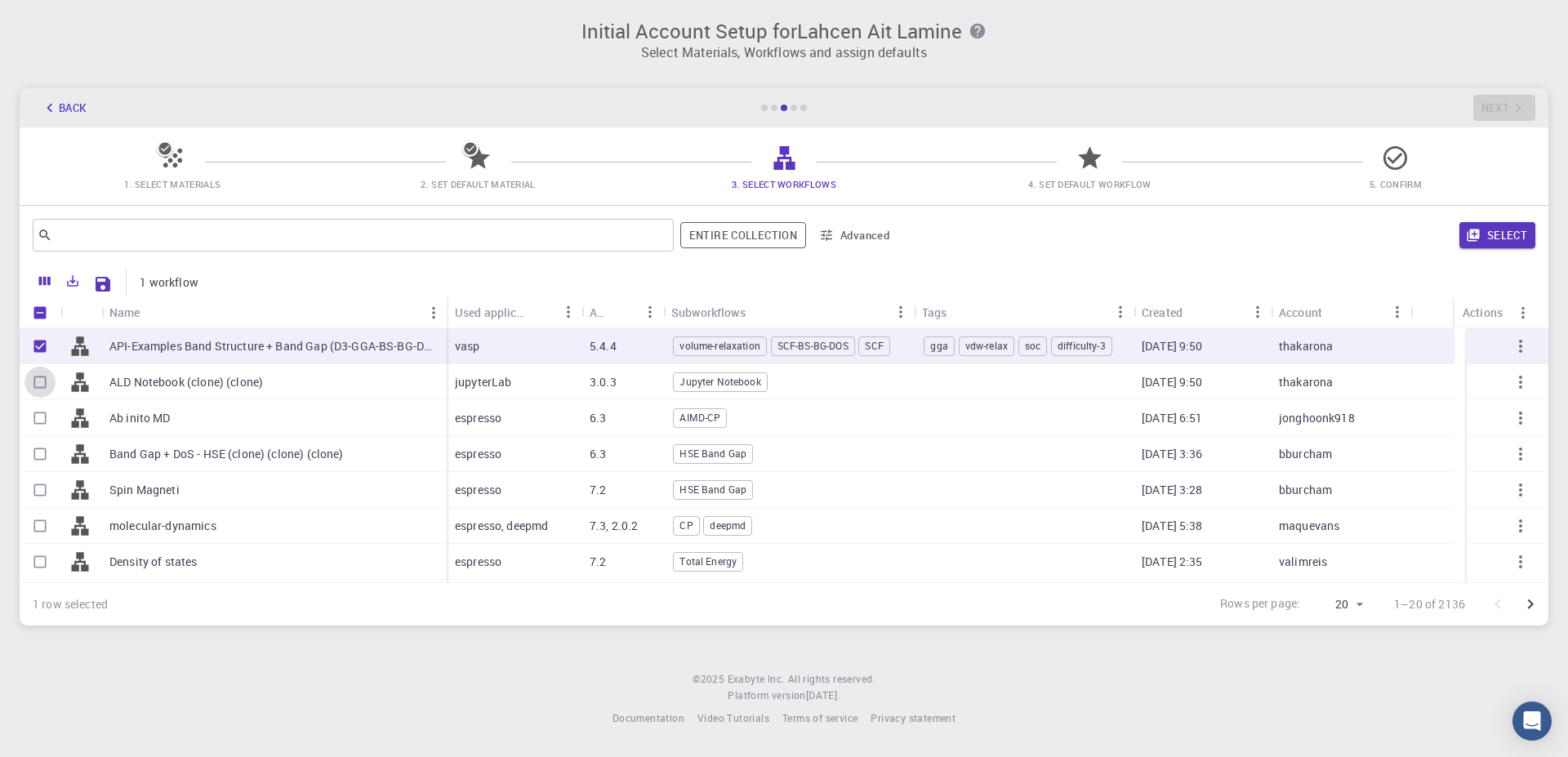
click at [41, 387] on input "Select row" at bounding box center [39, 382] width 31 height 31
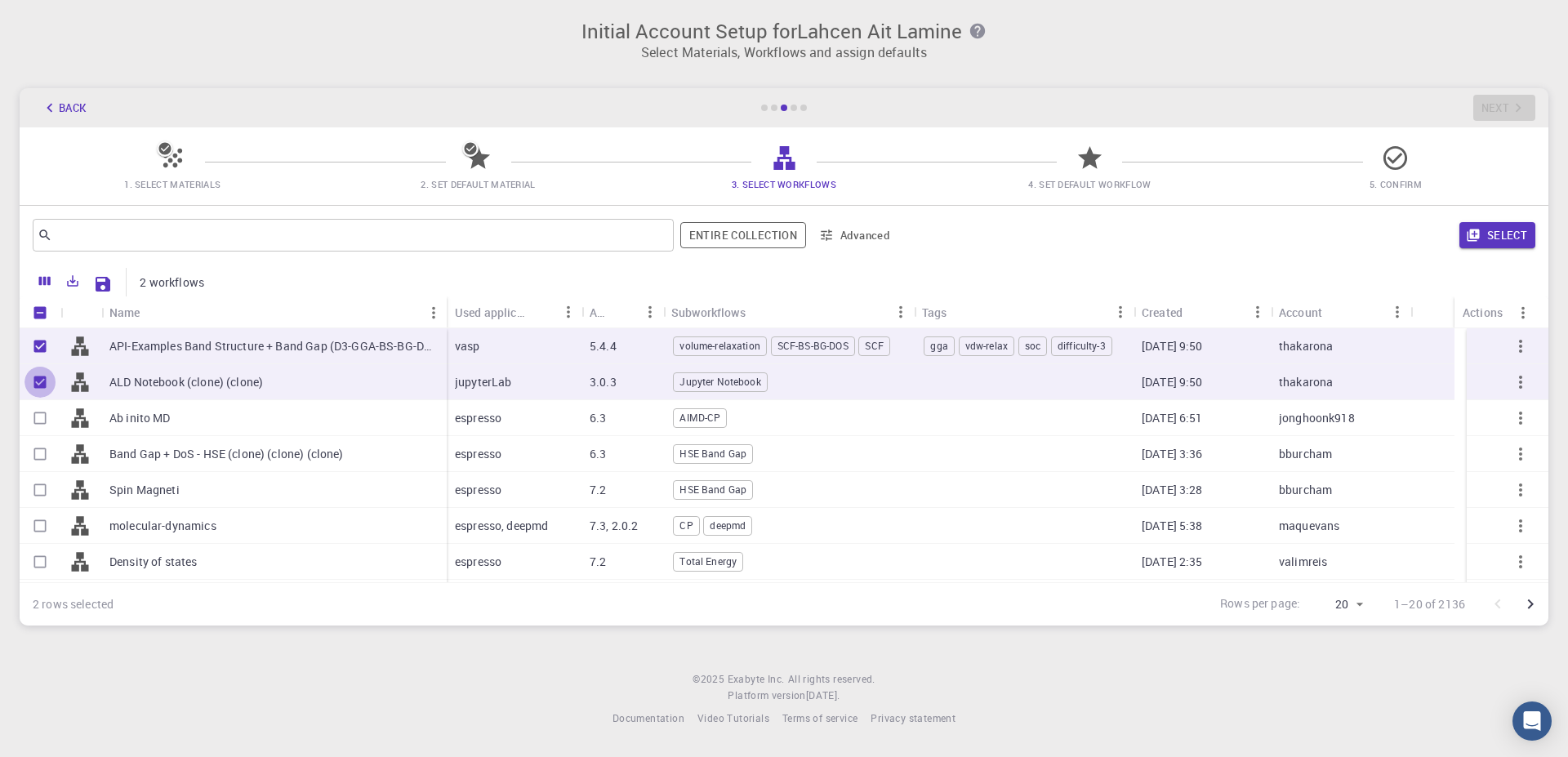
click at [41, 387] on input "Unselect row" at bounding box center [39, 382] width 31 height 31
checkbox input "false"
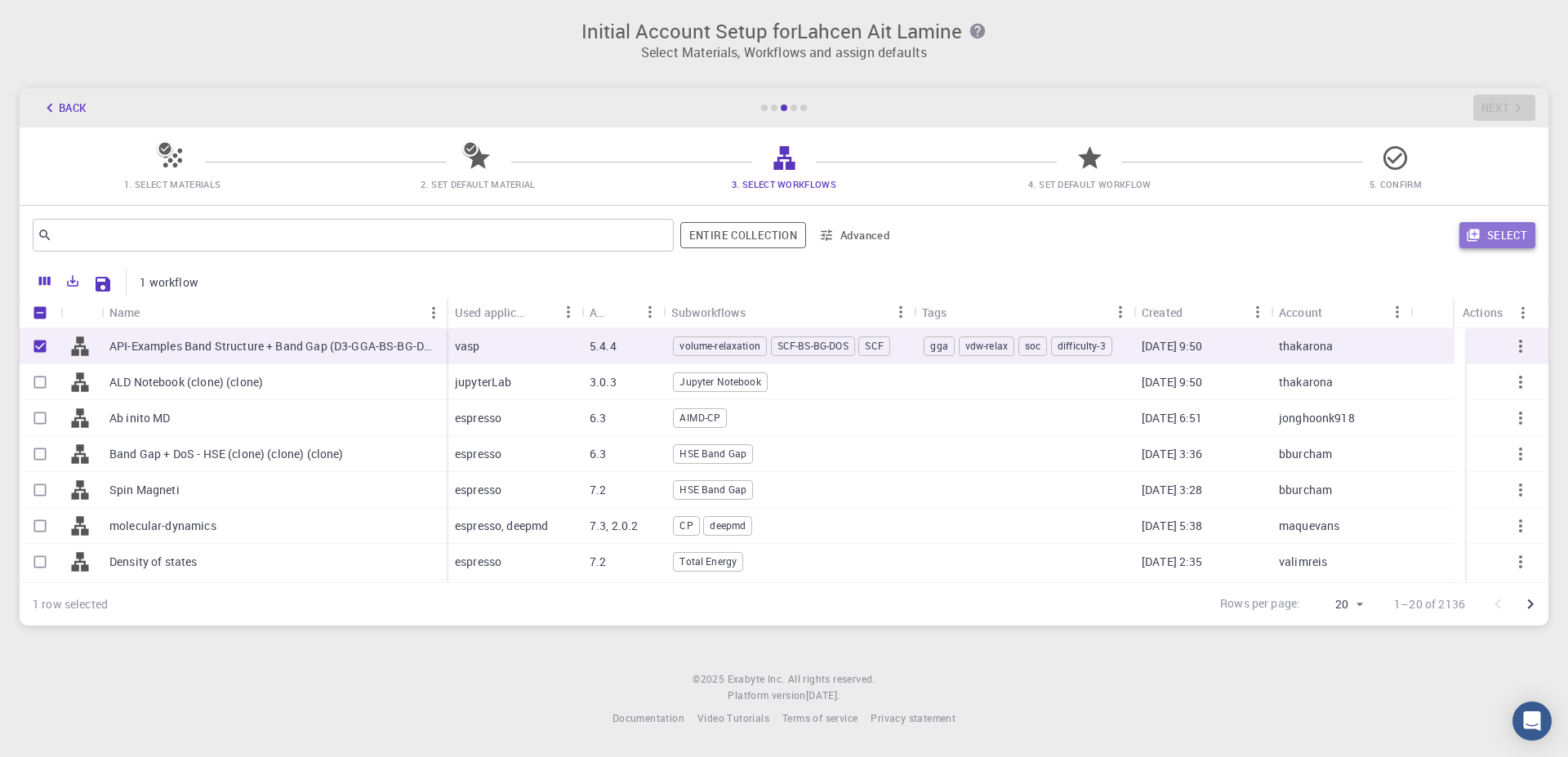
click at [1490, 242] on button "Select" at bounding box center [1497, 235] width 76 height 26
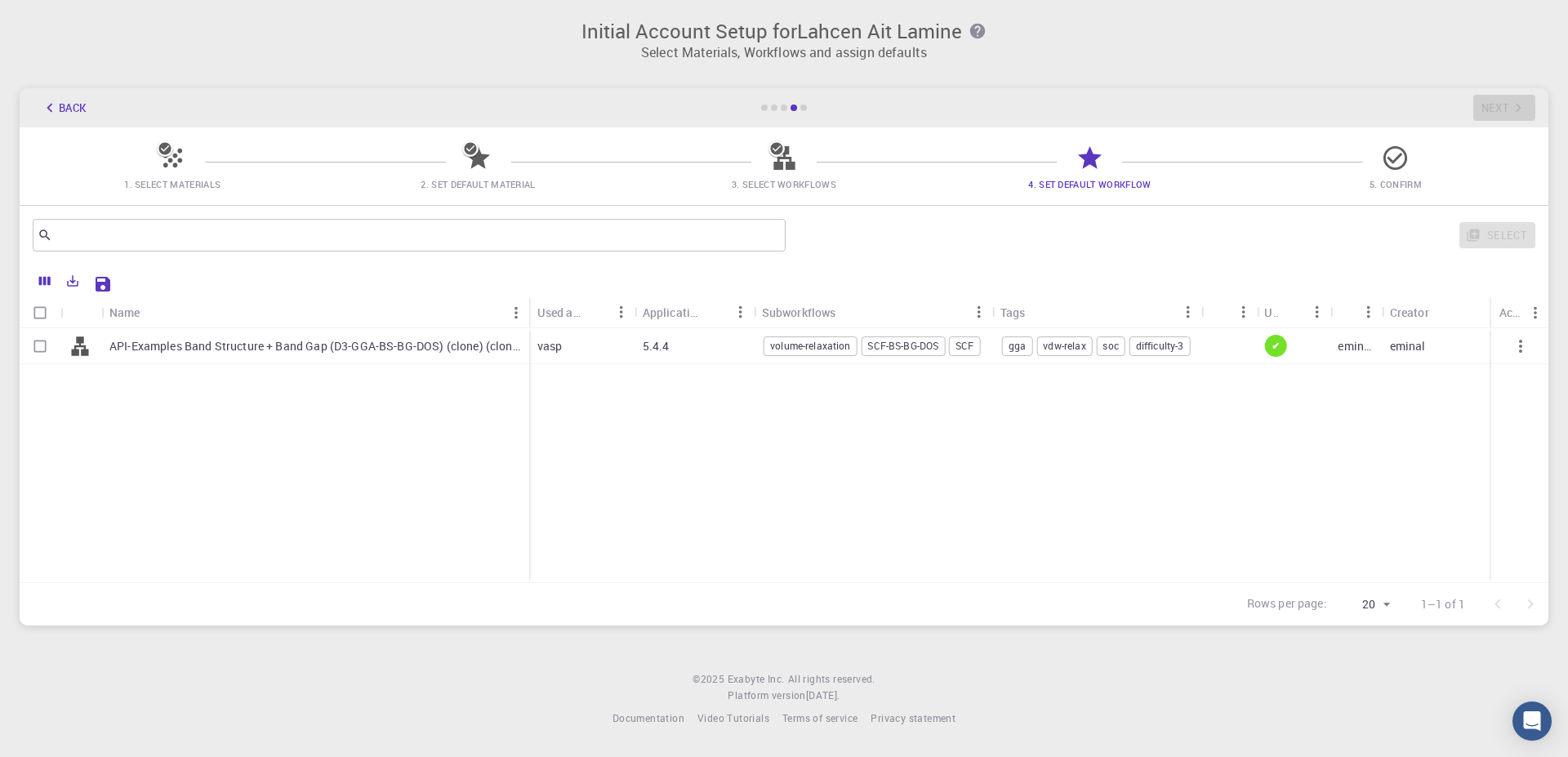
click at [1012, 347] on span "gga" at bounding box center [1017, 345] width 28 height 14
checkbox input "true"
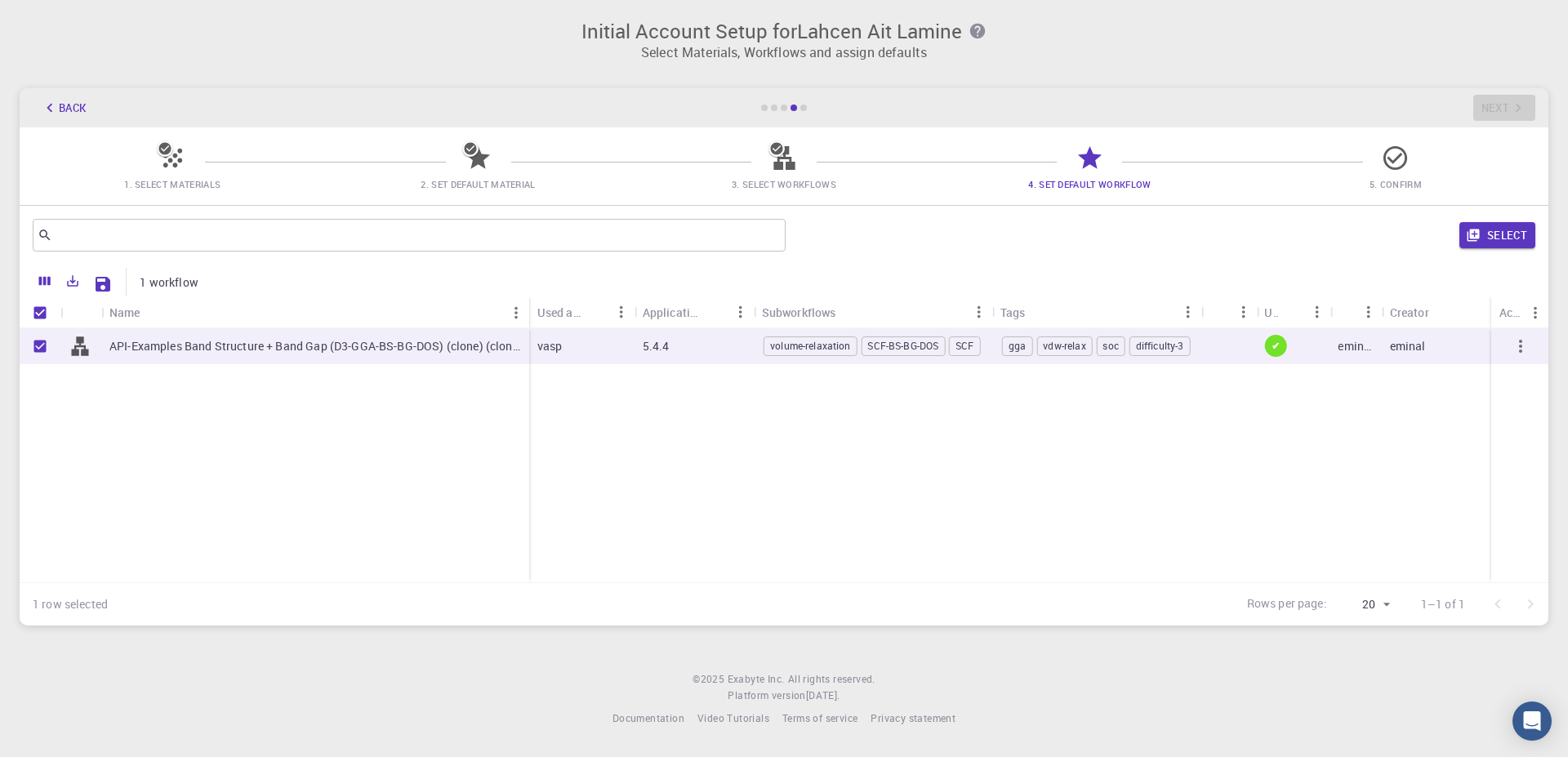
click at [997, 352] on div "gga vdw-relax soc difficulty-3" at bounding box center [1097, 346] width 209 height 36
checkbox input "false"
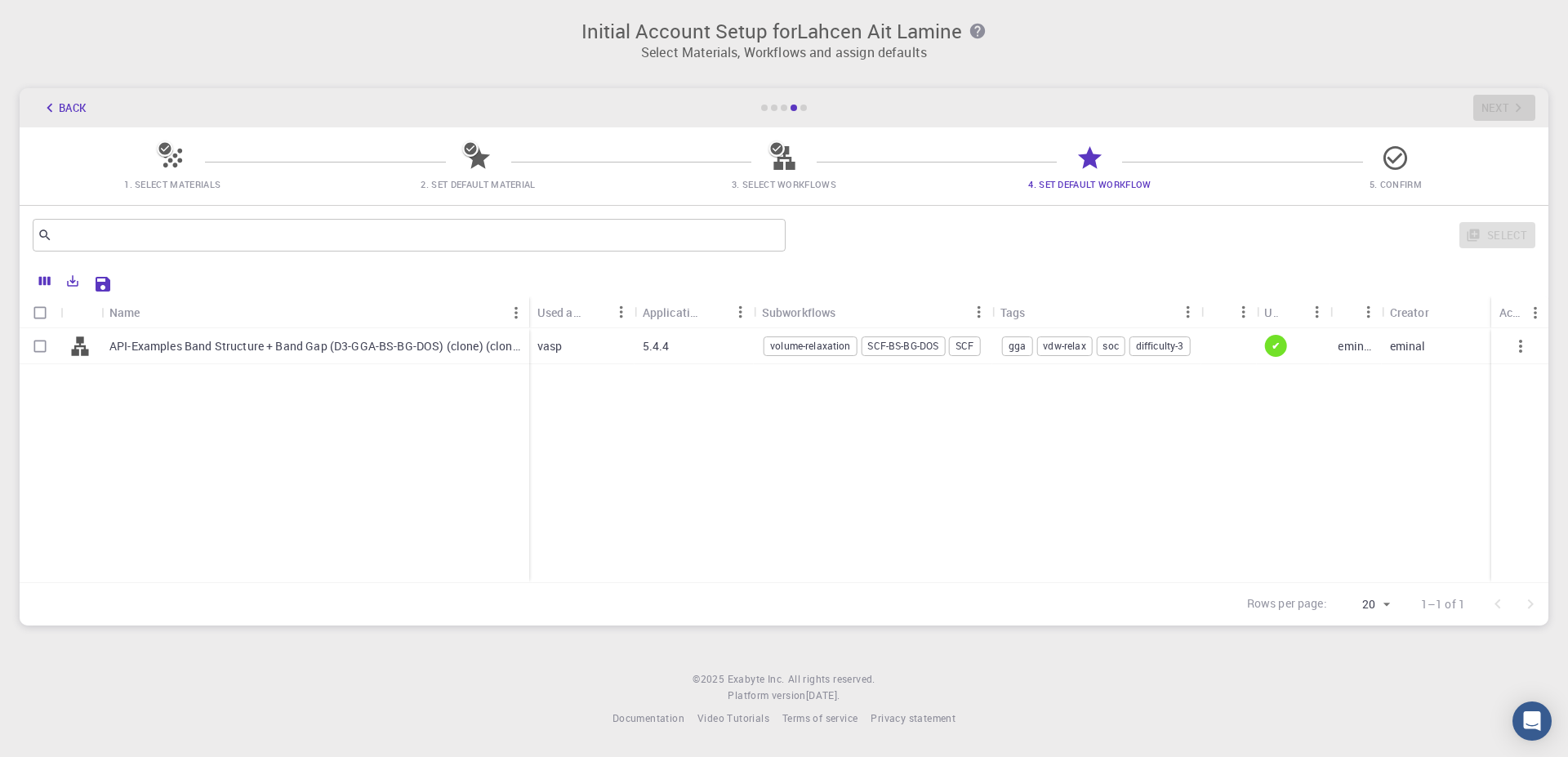
click at [791, 160] on icon at bounding box center [784, 158] width 28 height 28
click at [1495, 237] on div "Select" at bounding box center [1164, 235] width 743 height 39
click at [169, 338] on p "API-Examples Band Structure + Band Gap (D3-GGA-BS-BG-DOS) (clone) (clone)" at bounding box center [315, 345] width 412 height 16
checkbox input "true"
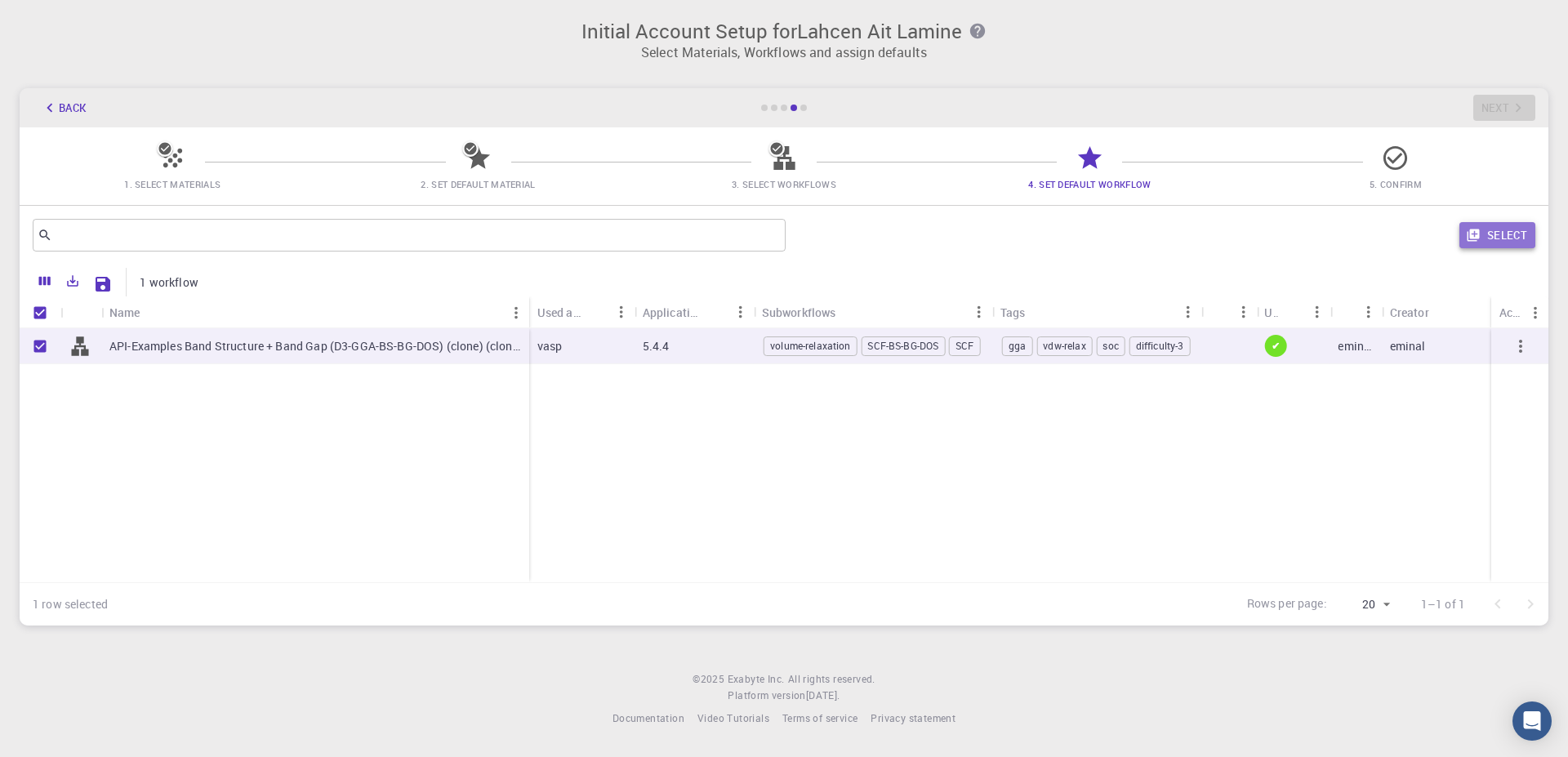
click at [1499, 240] on button "Select" at bounding box center [1497, 235] width 76 height 26
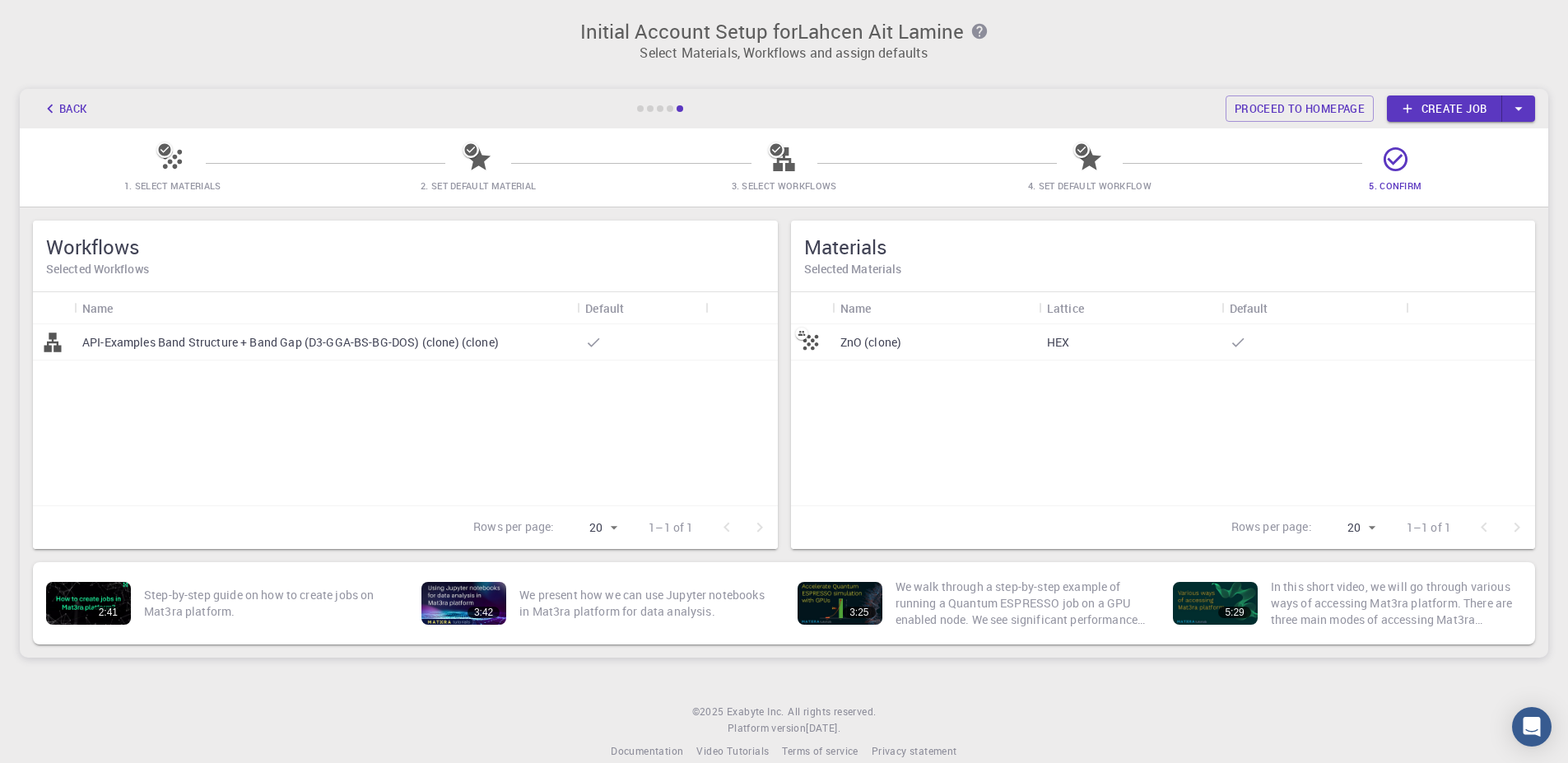
click at [1058, 345] on p "HEX" at bounding box center [1058, 341] width 23 height 16
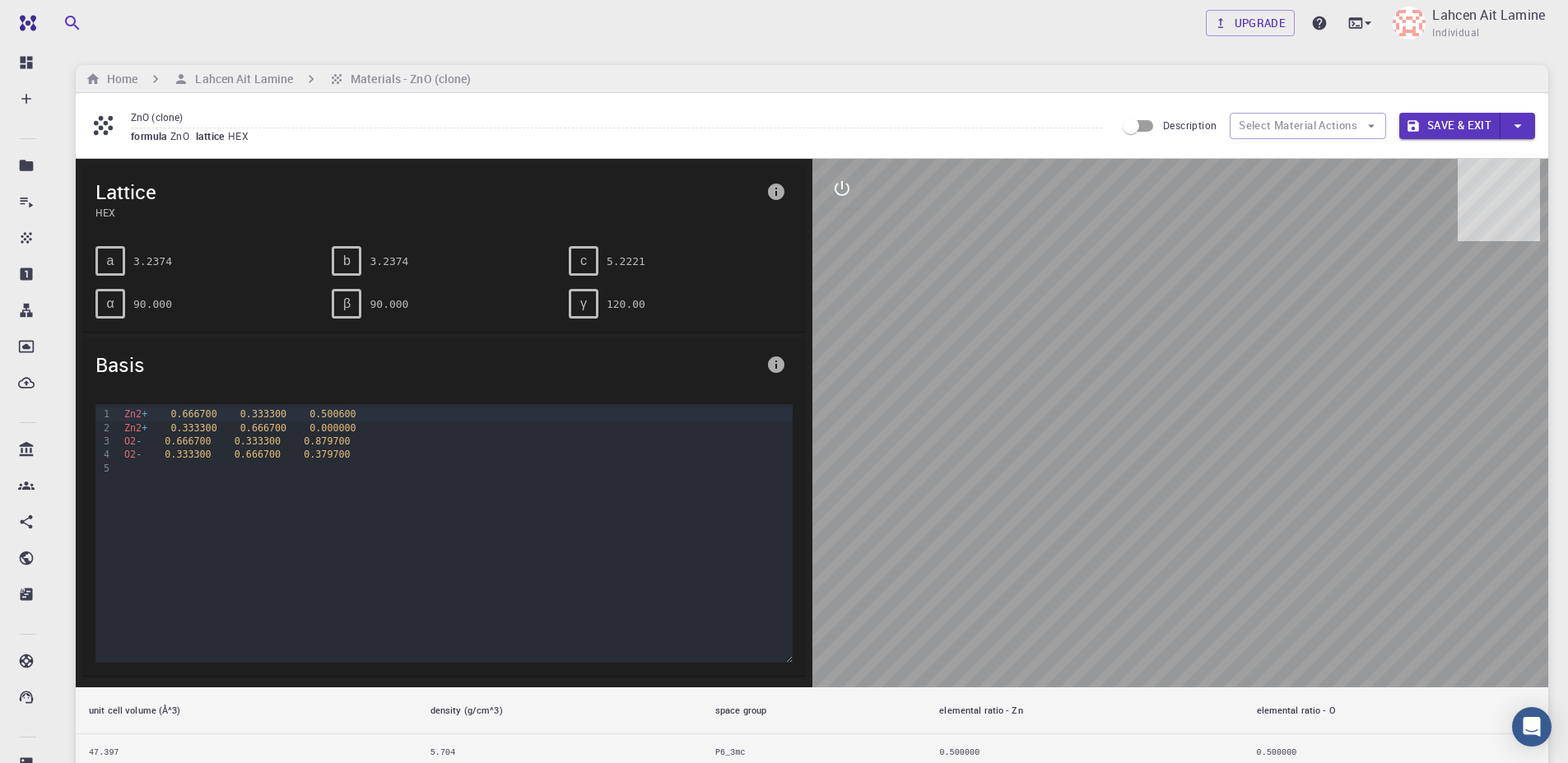
drag, startPoint x: 1211, startPoint y: 389, endPoint x: 1254, endPoint y: 465, distance: 87.3
click at [1255, 466] on div at bounding box center [1180, 423] width 737 height 529
drag, startPoint x: 1153, startPoint y: 460, endPoint x: 1249, endPoint y: 443, distance: 97.5
click at [1249, 443] on div at bounding box center [1180, 423] width 737 height 529
drag, startPoint x: 1248, startPoint y: 442, endPoint x: 908, endPoint y: 385, distance: 344.7
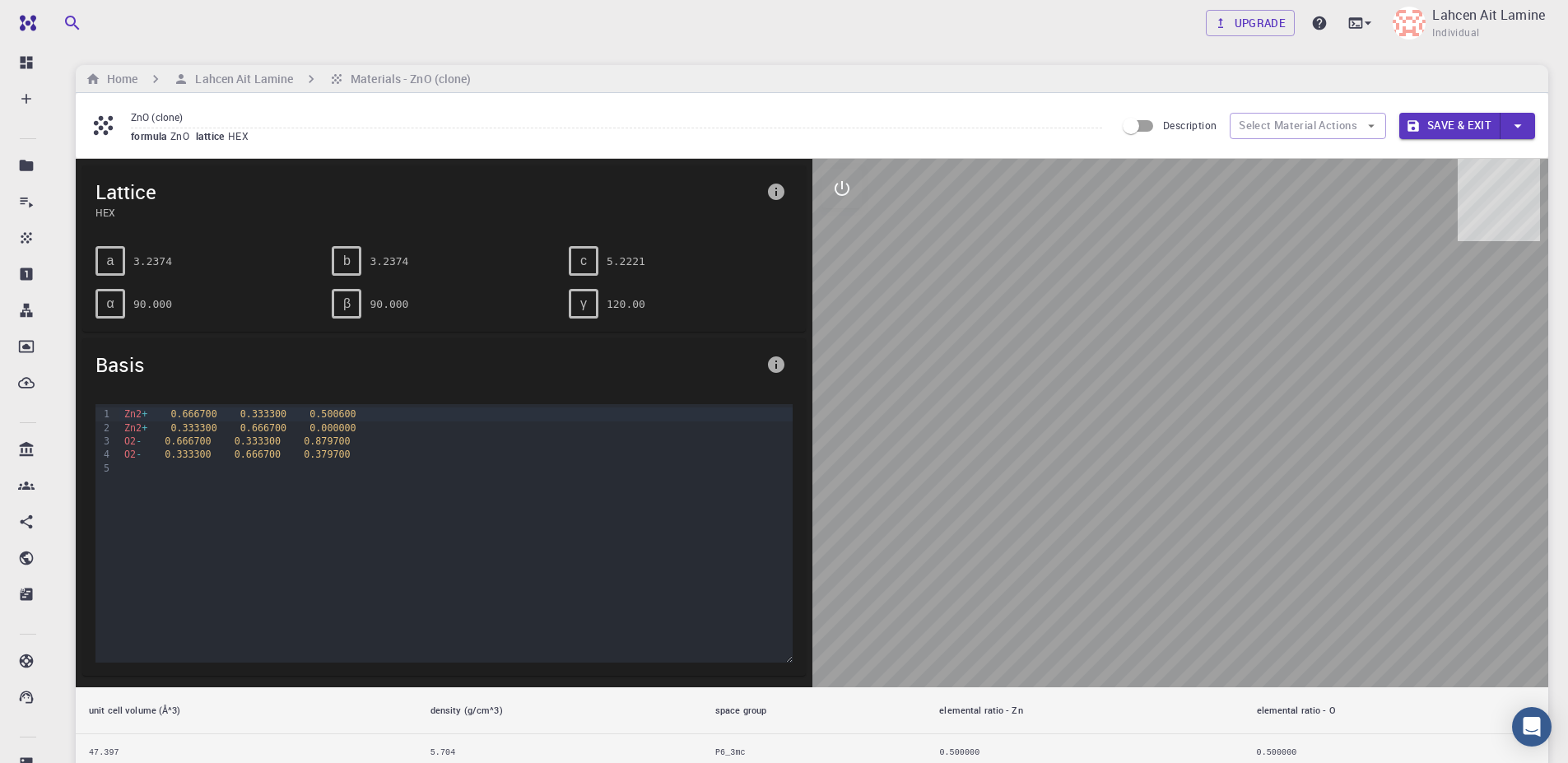
click at [1054, 420] on div at bounding box center [1180, 423] width 737 height 529
drag, startPoint x: 1477, startPoint y: 116, endPoint x: 1472, endPoint y: 125, distance: 10.3
click at [1477, 118] on button "Save & Exit" at bounding box center [1450, 126] width 101 height 26
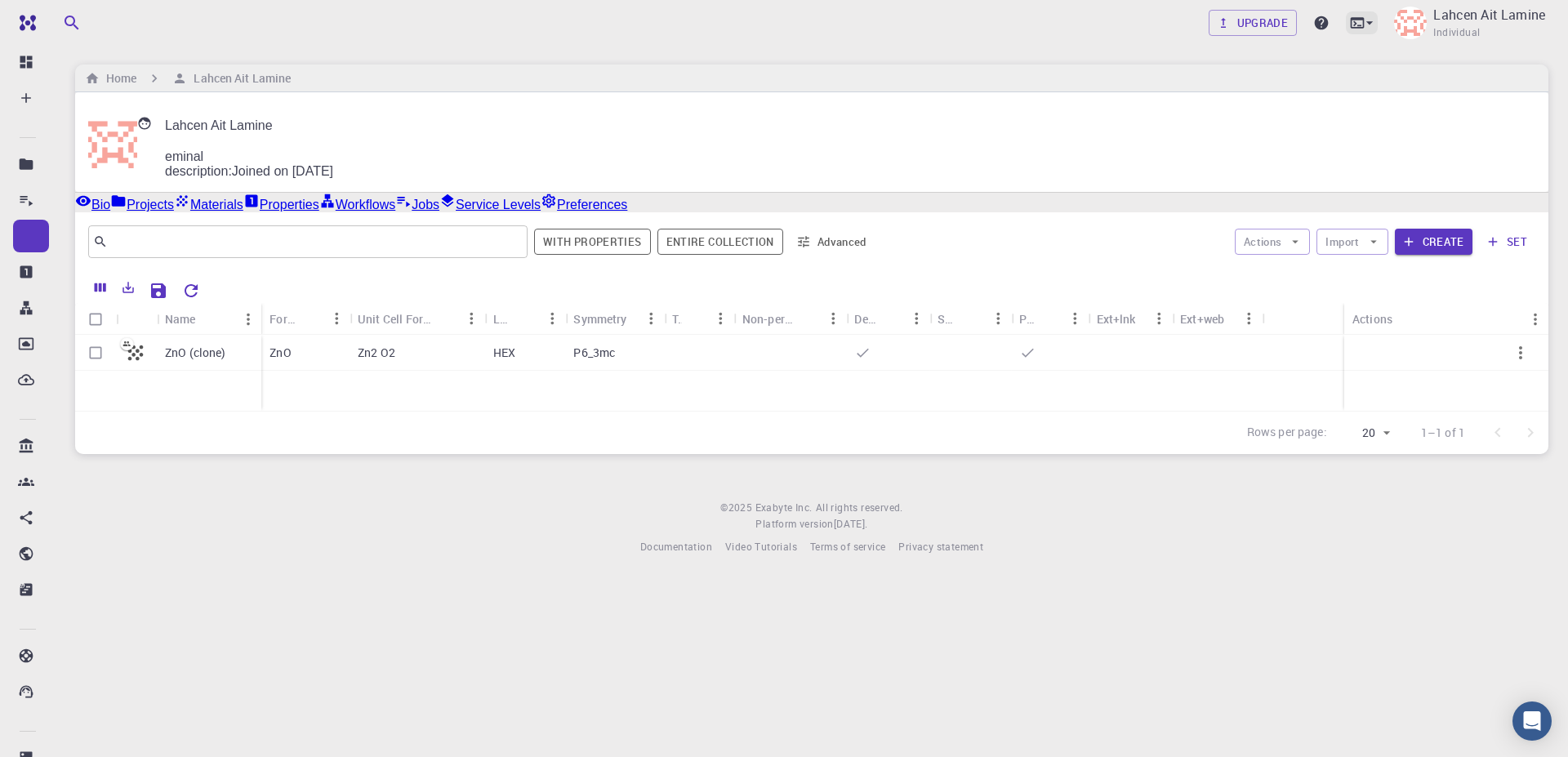
click at [1373, 23] on icon at bounding box center [1369, 23] width 16 height 16
